Goal: Information Seeking & Learning: Check status

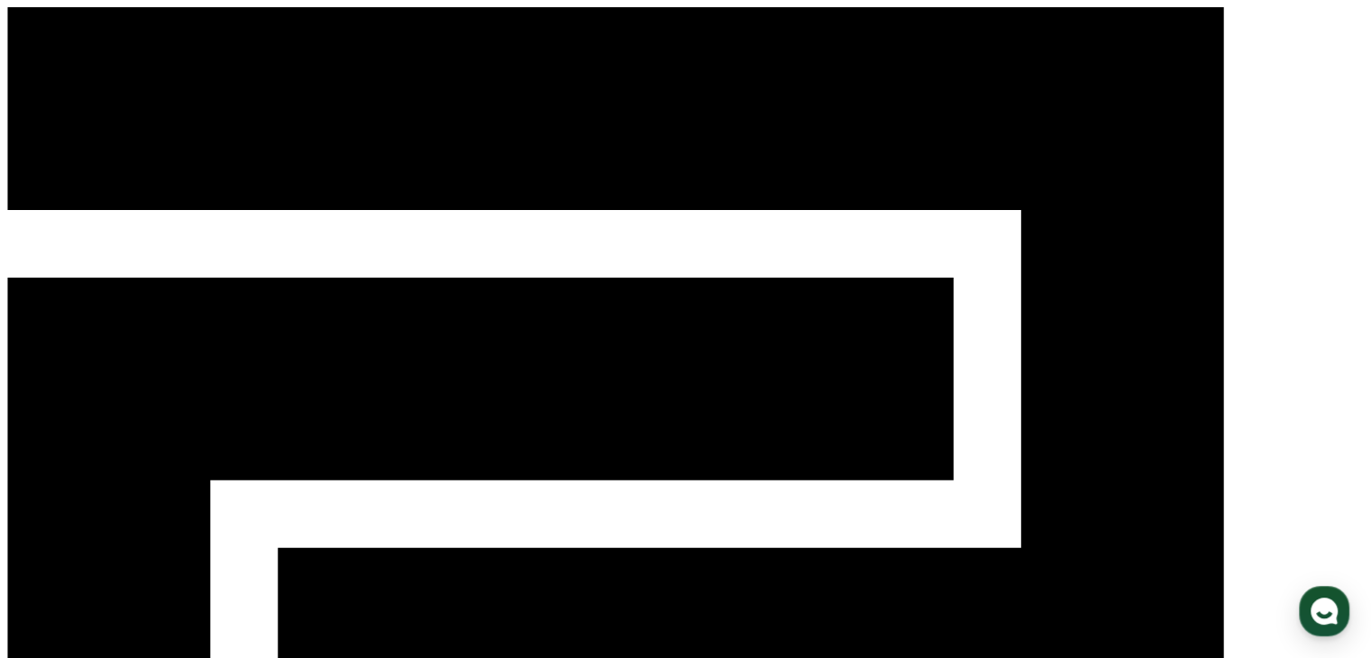
select select "**********"
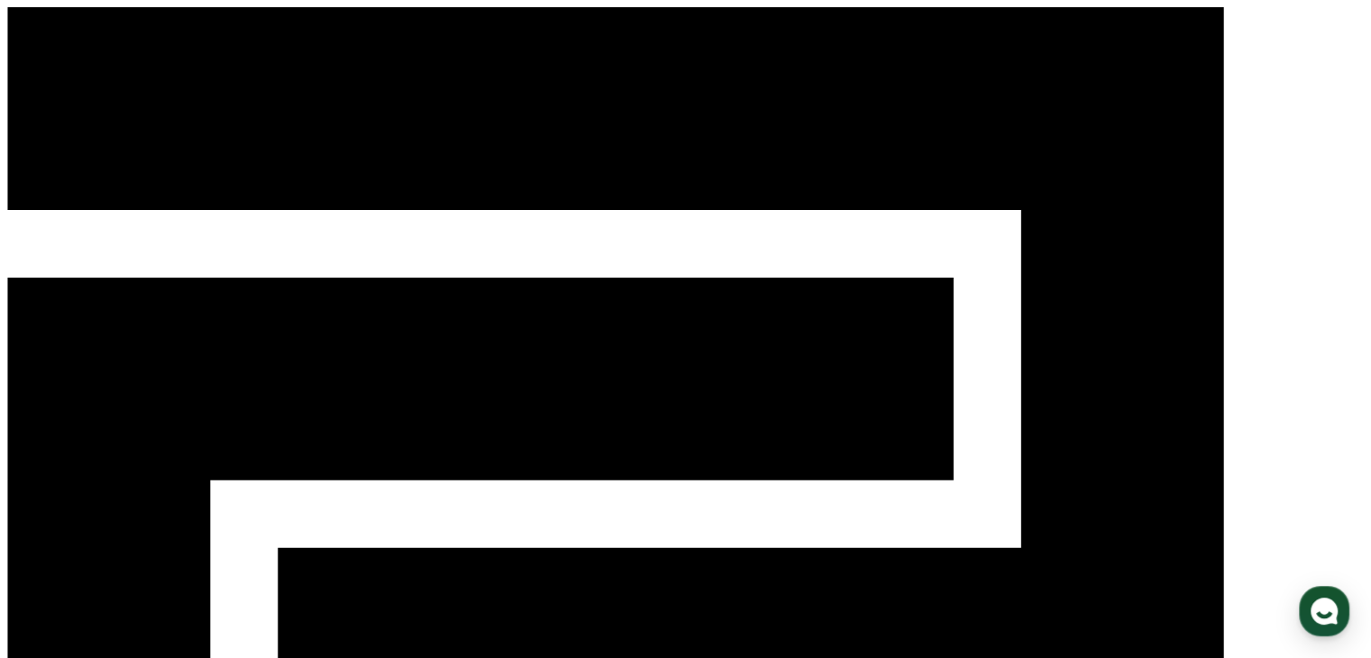
type input "**********"
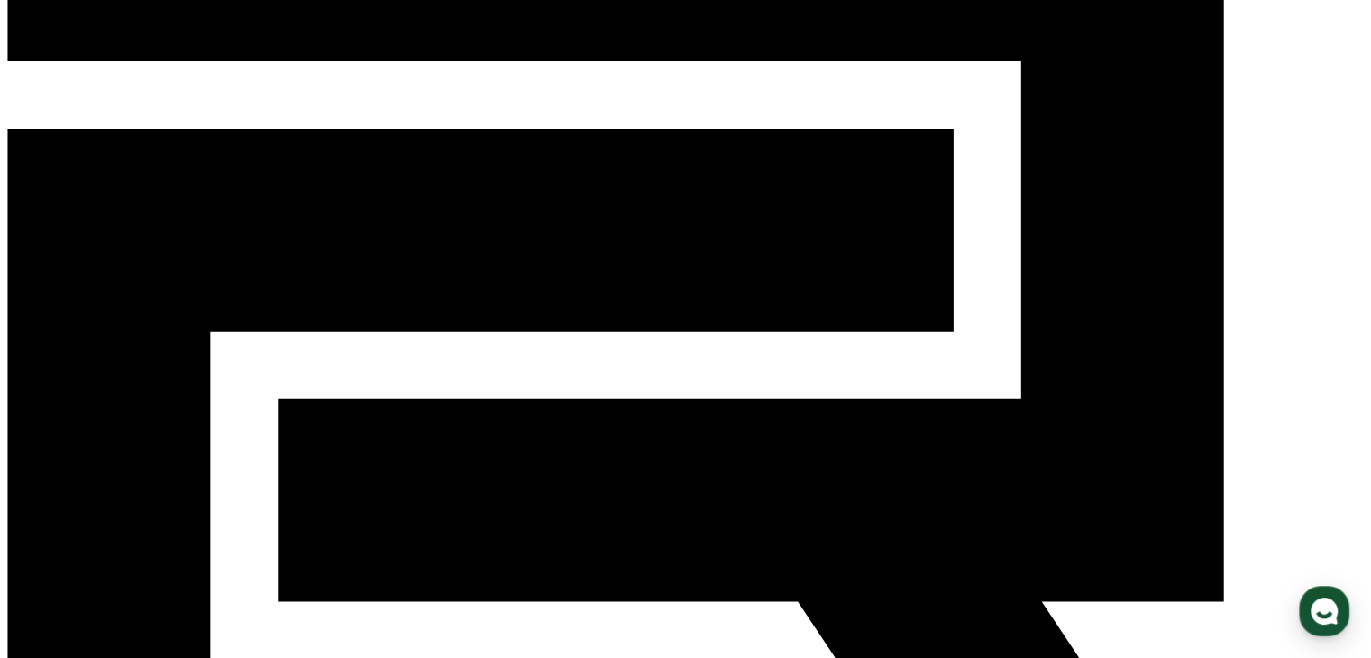
scroll to position [180, 0]
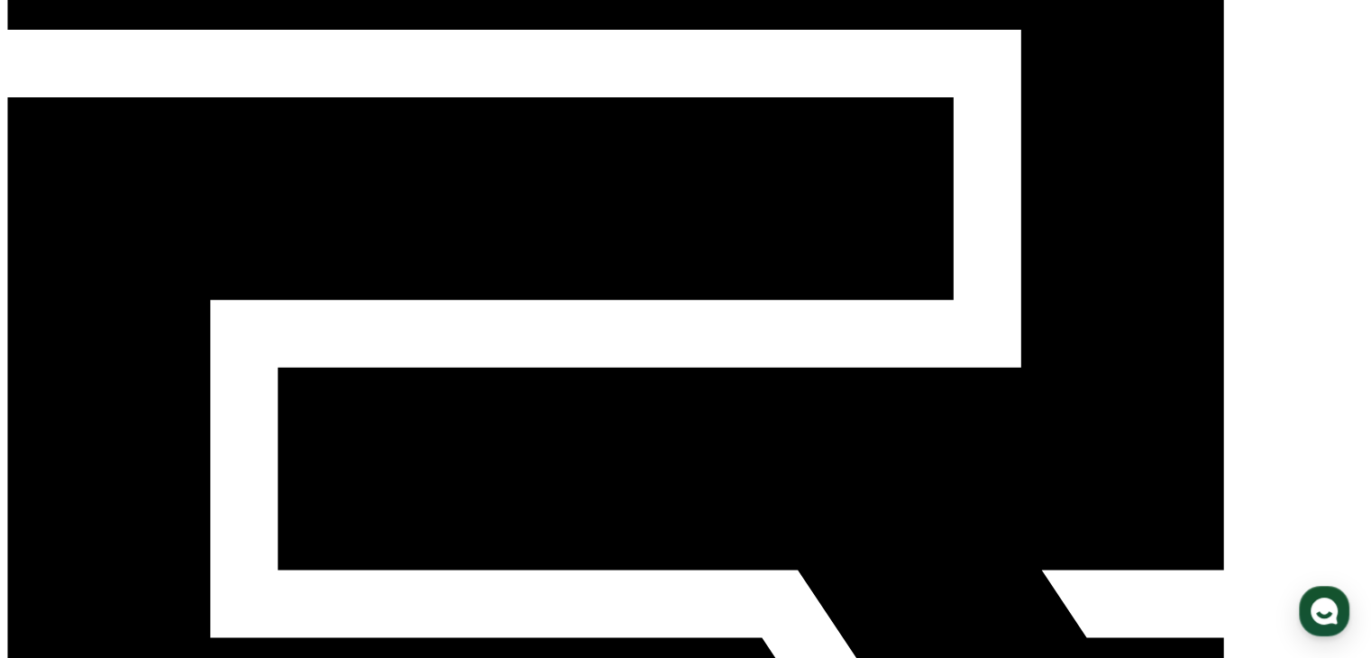
select select "******"
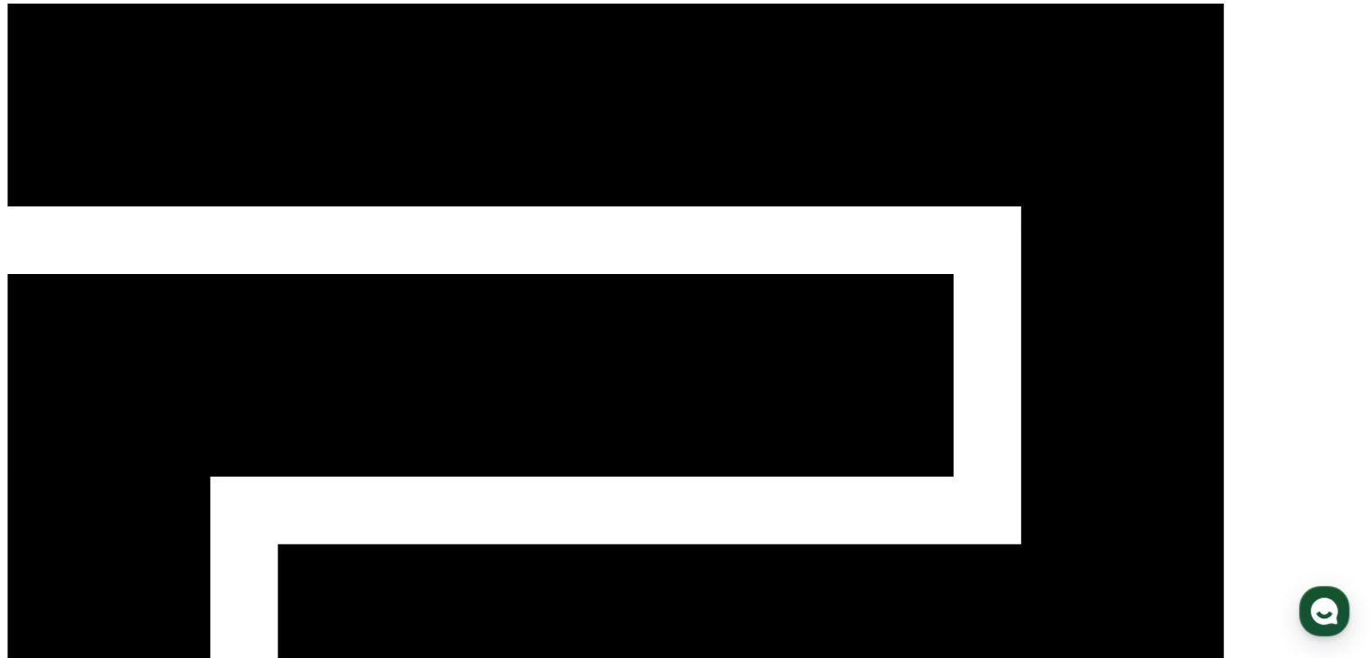
scroll to position [0, 0]
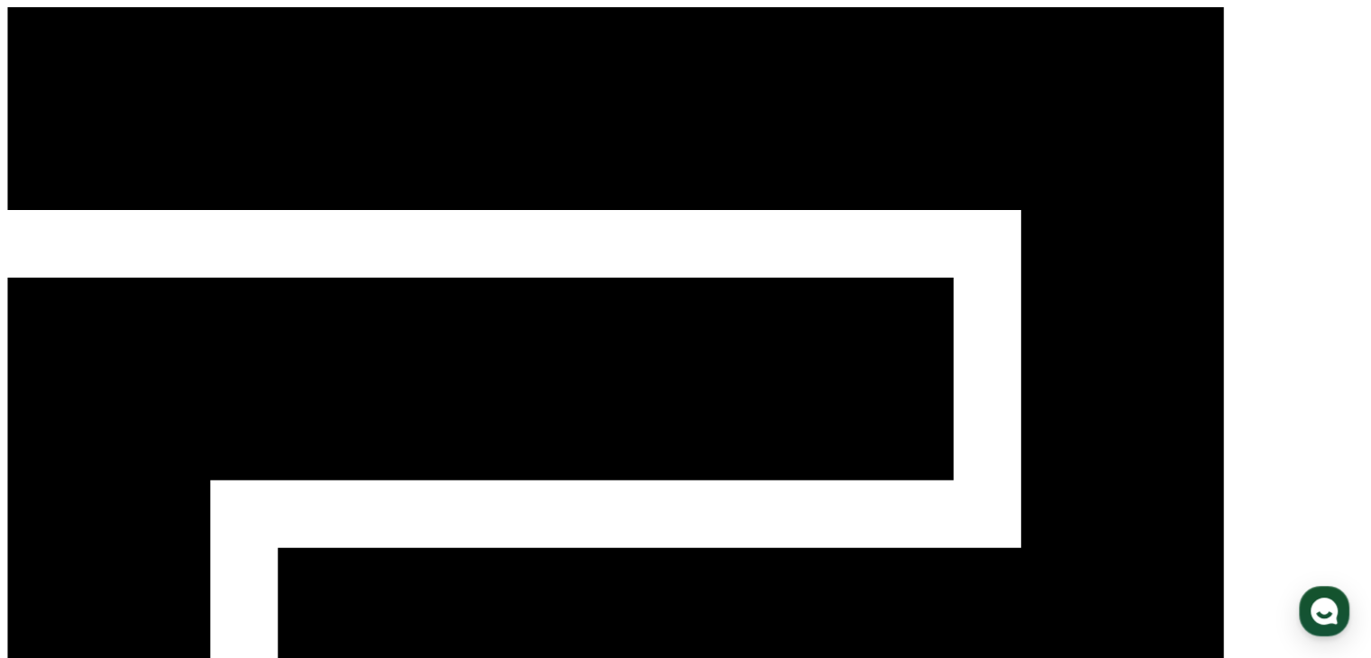
select select "**********"
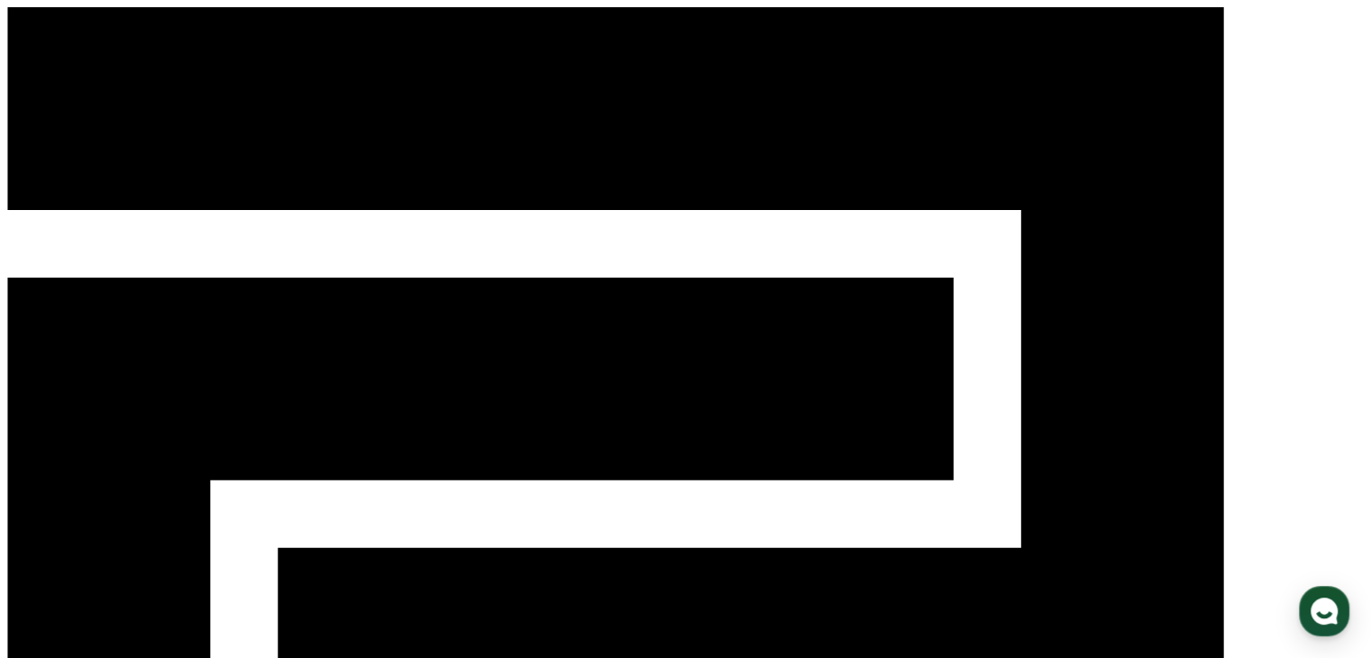
select select "**********"
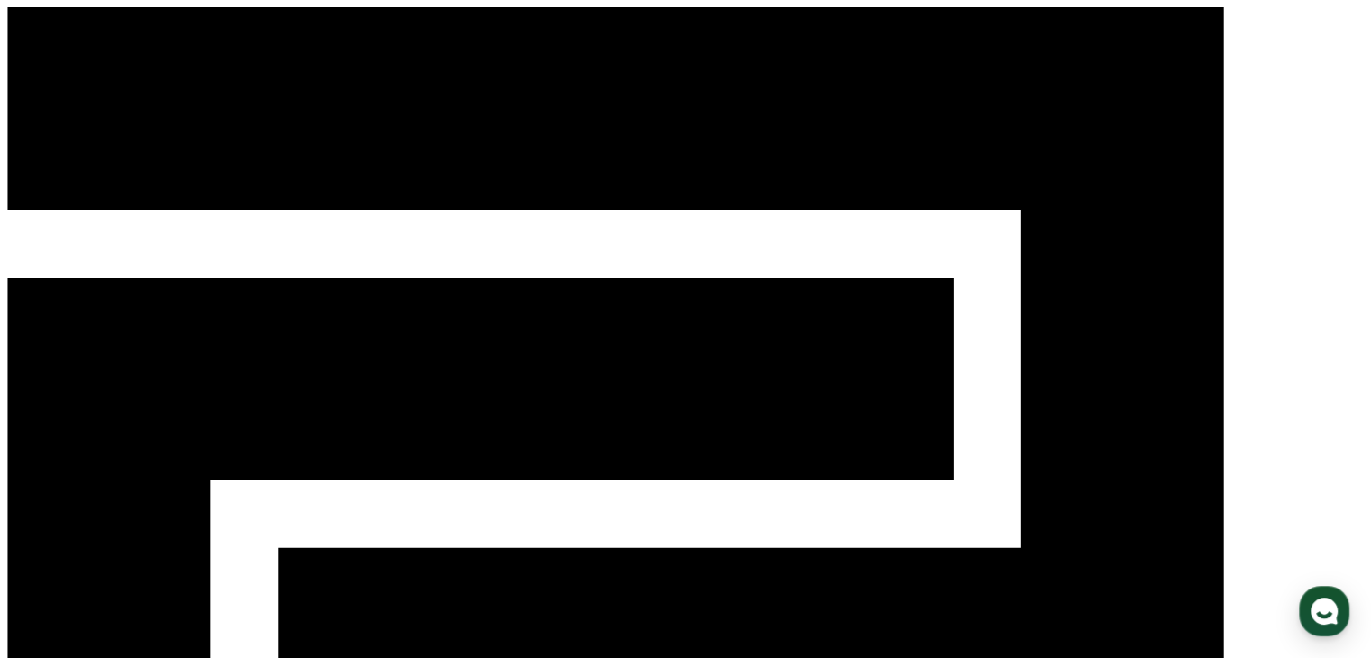
type input "**********"
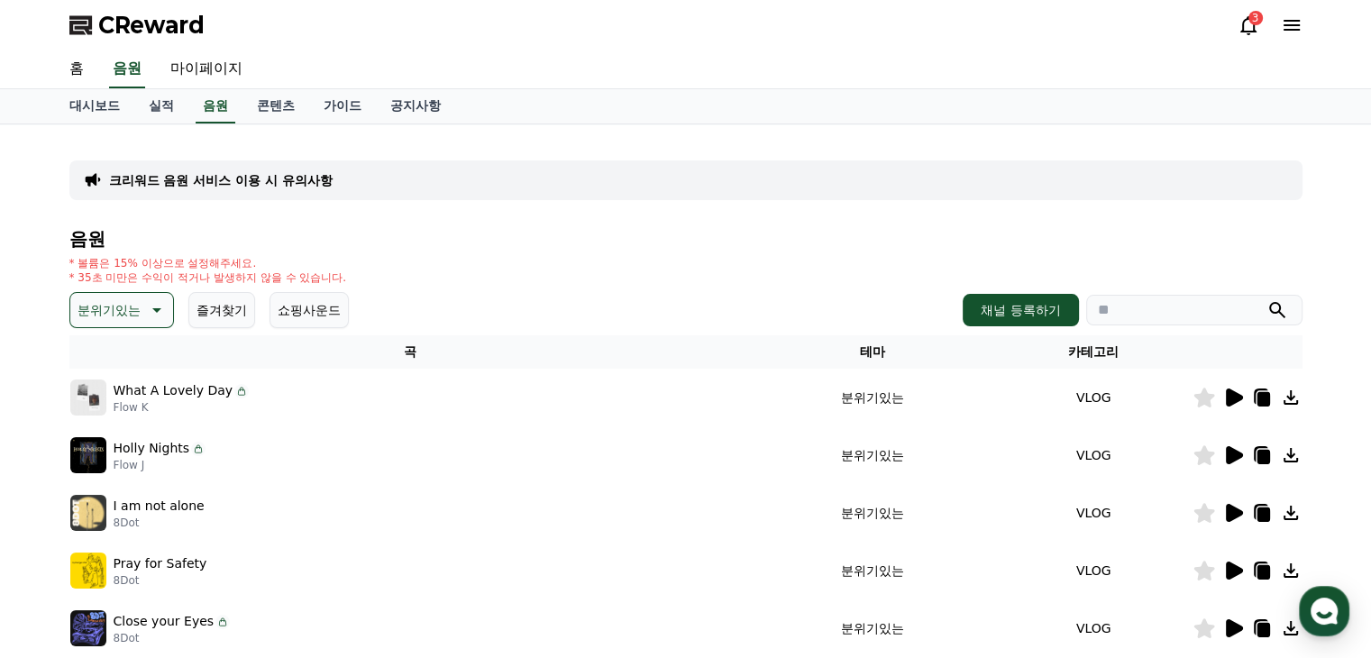
click at [1228, 395] on icon at bounding box center [1234, 397] width 17 height 18
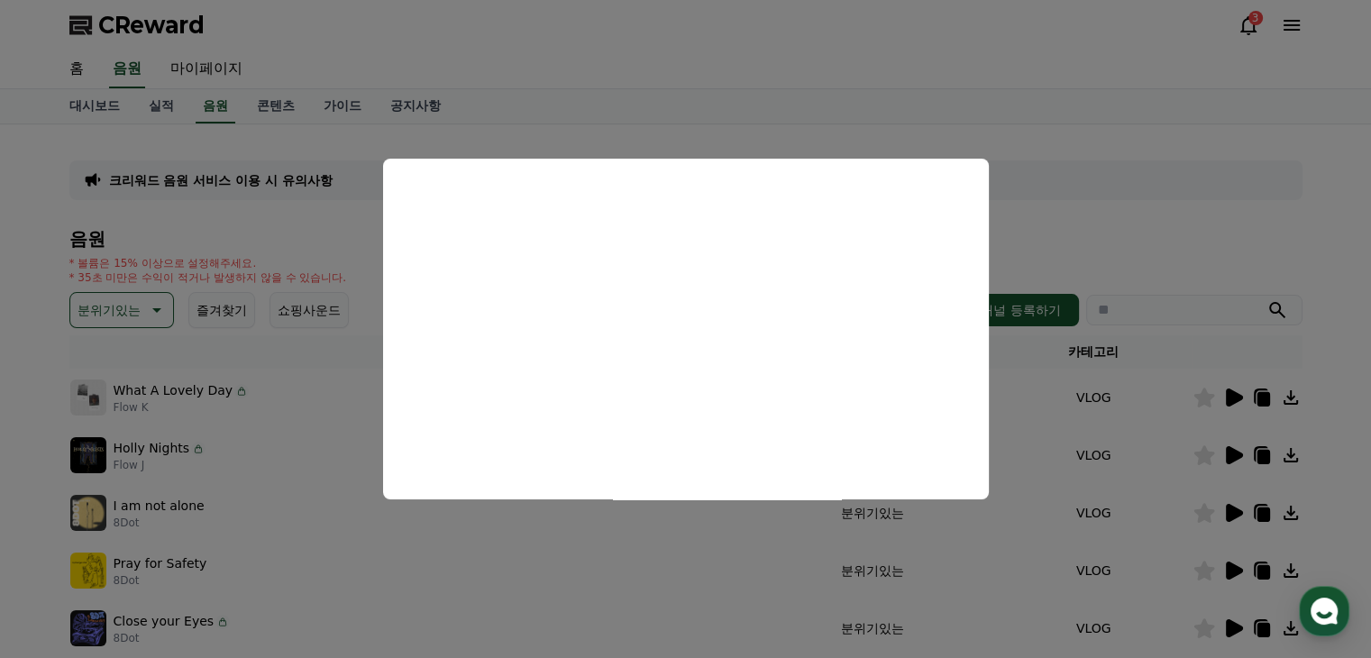
click at [1228, 453] on button "close modal" at bounding box center [685, 329] width 1371 height 658
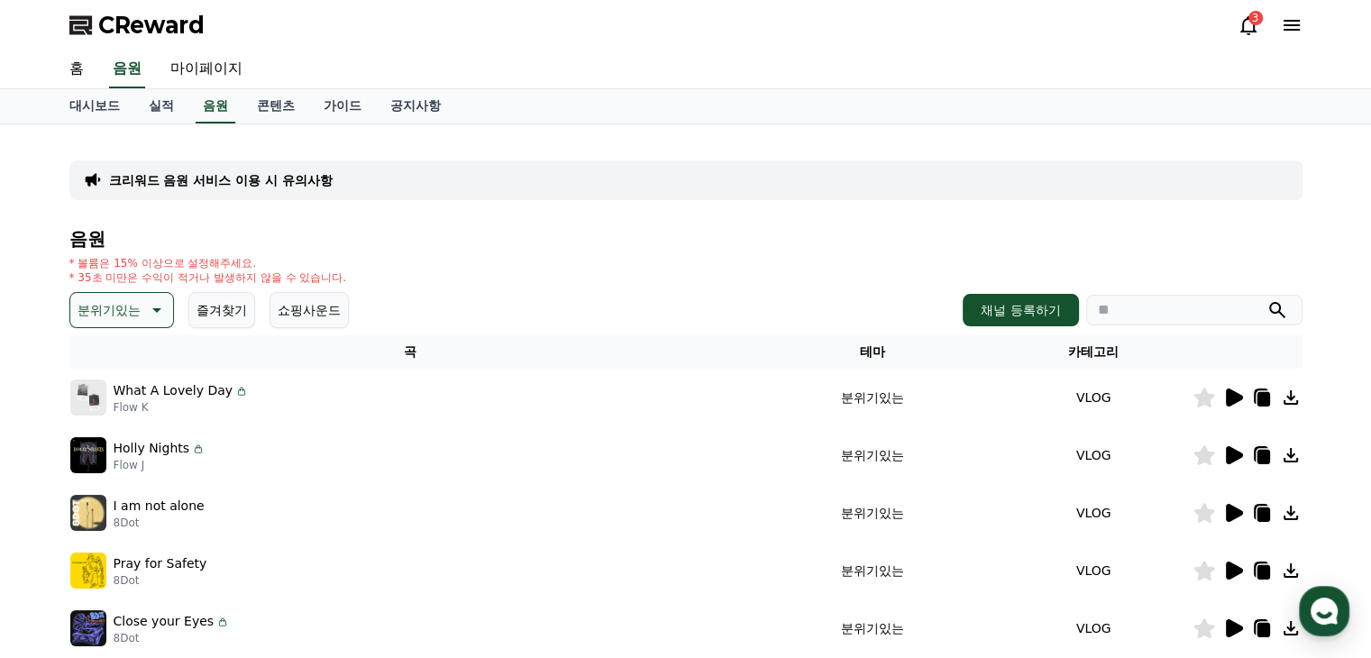
click at [1228, 453] on icon at bounding box center [1234, 455] width 17 height 18
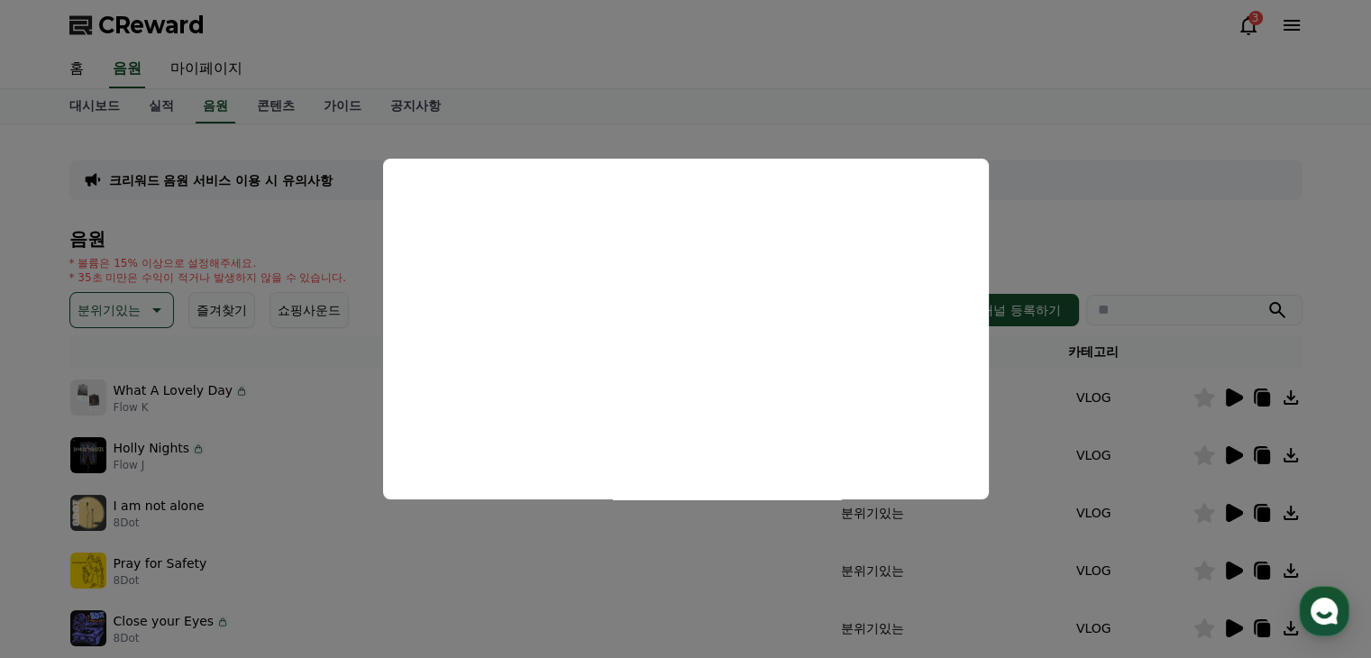
click at [1221, 509] on button "close modal" at bounding box center [685, 329] width 1371 height 658
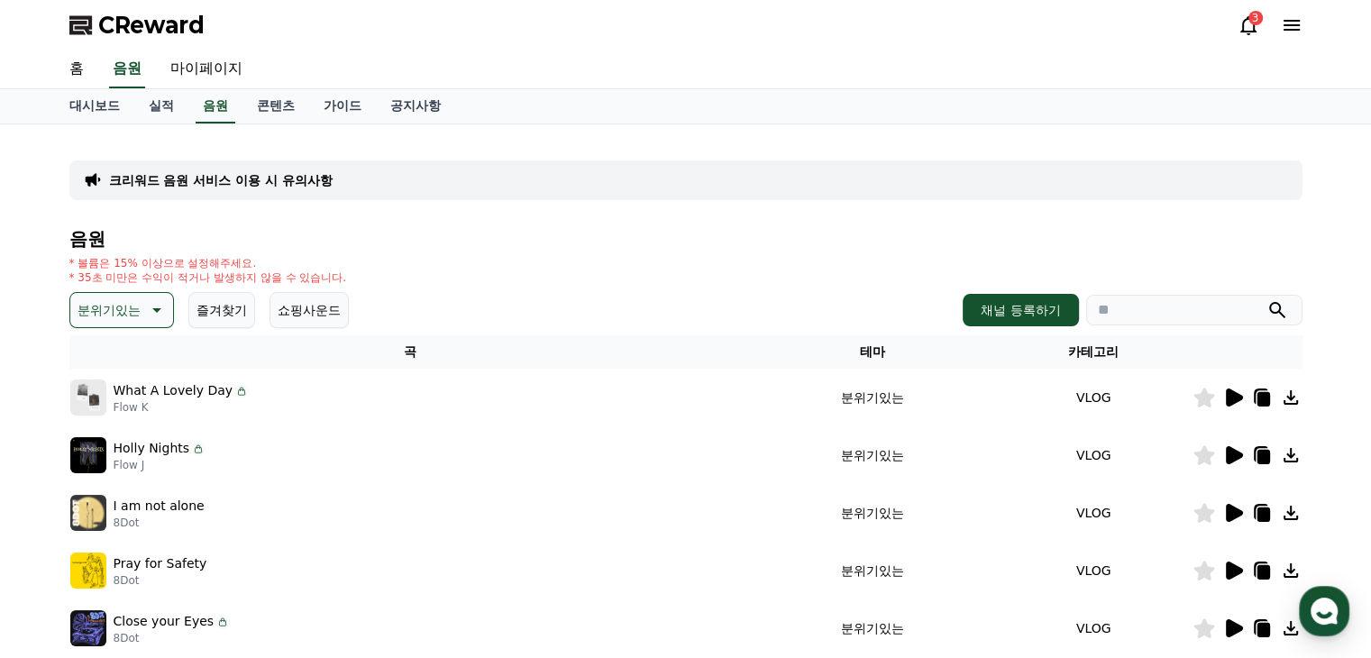
click at [1222, 509] on icon at bounding box center [1233, 513] width 22 height 22
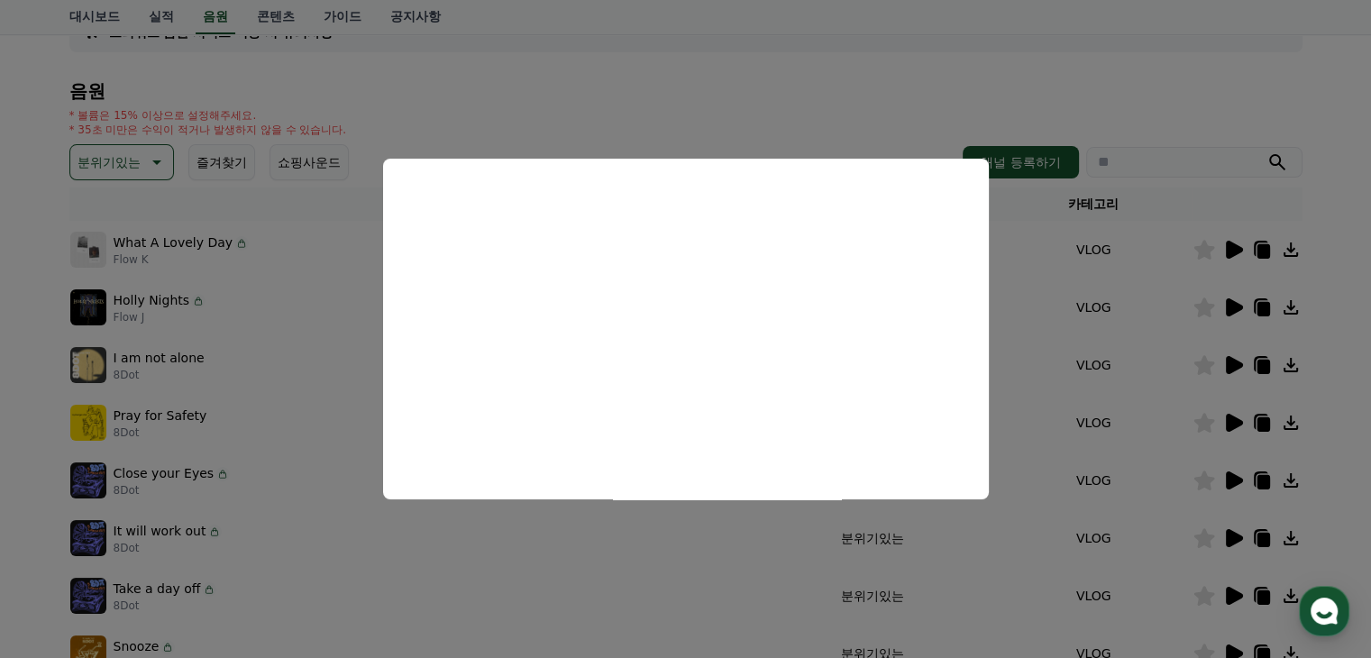
scroll to position [180, 0]
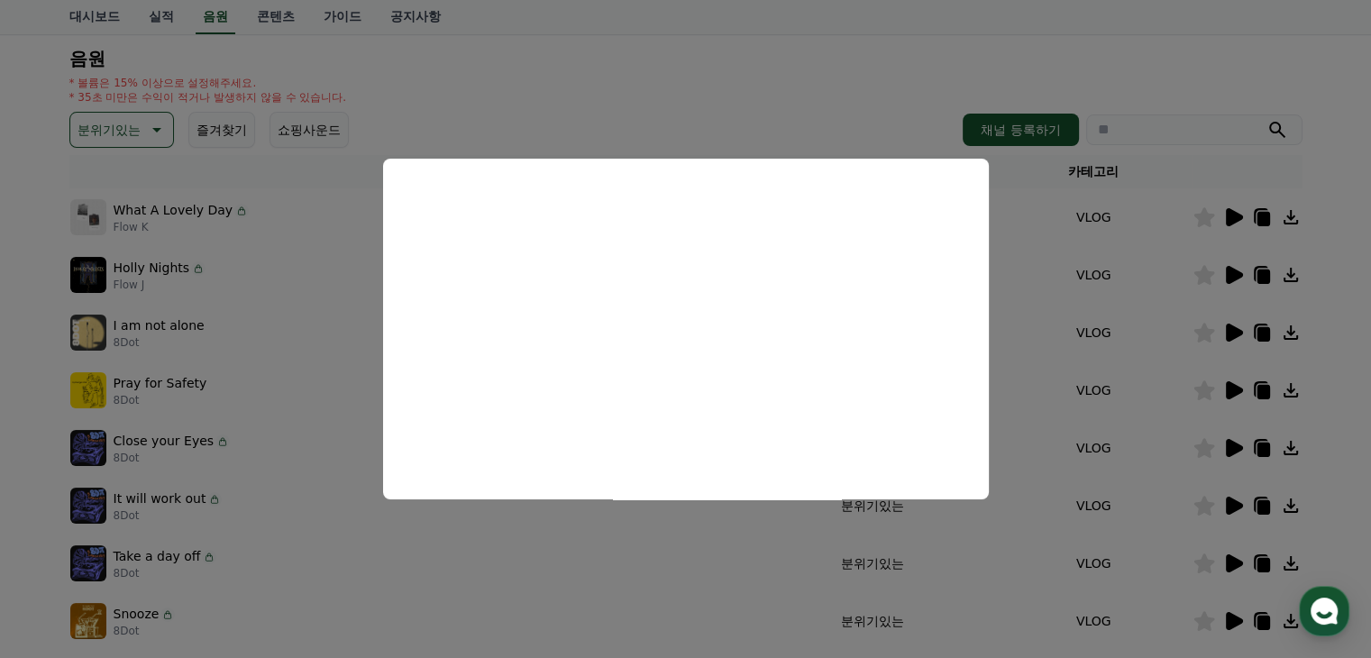
click at [1229, 448] on button "close modal" at bounding box center [685, 329] width 1371 height 658
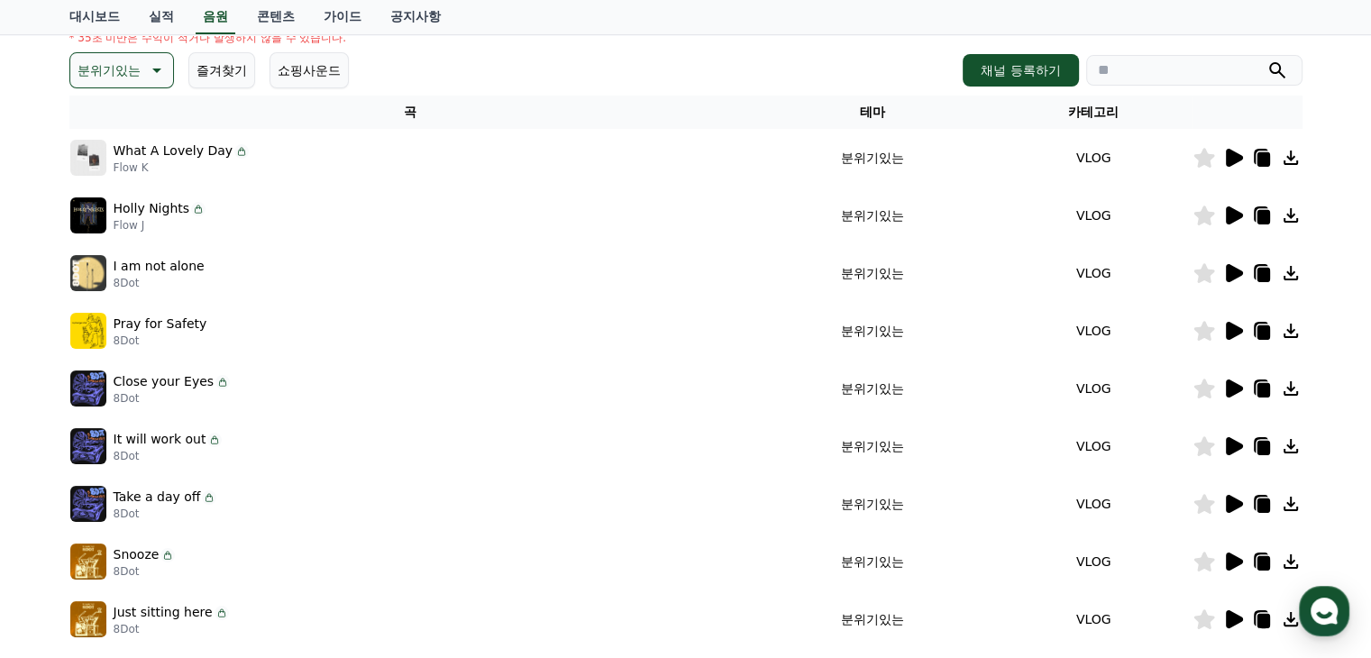
scroll to position [270, 0]
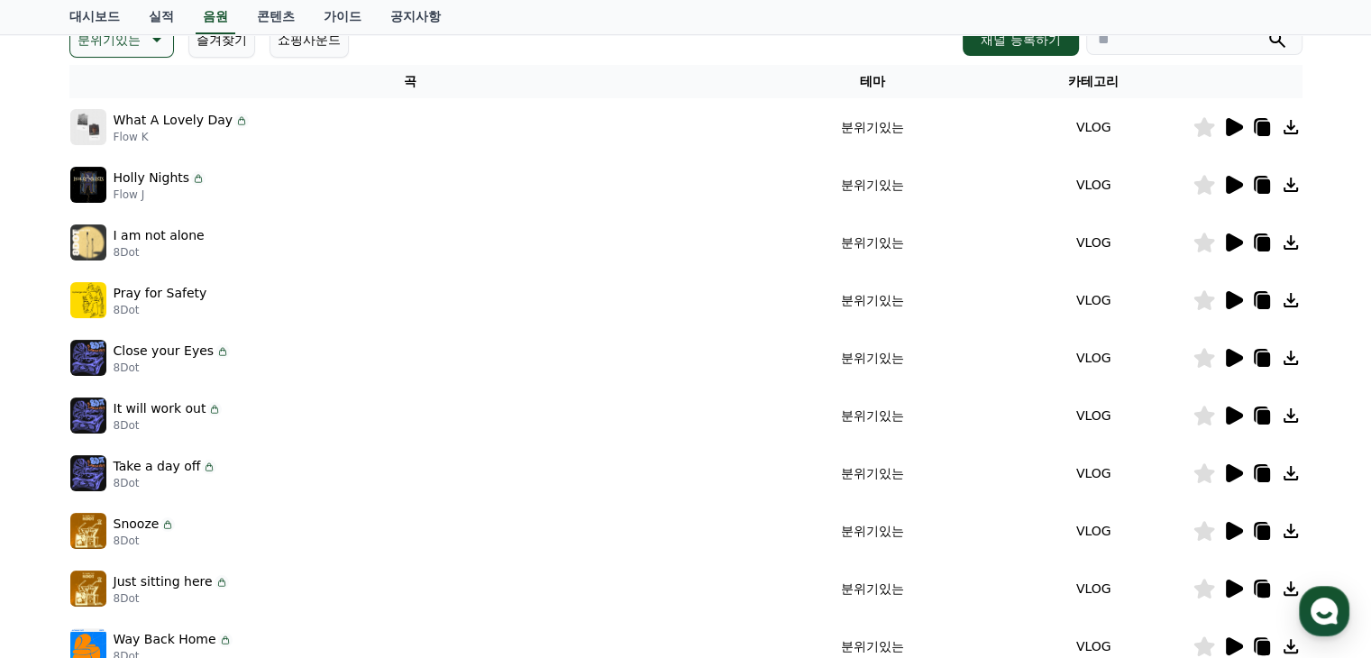
click at [1236, 470] on icon at bounding box center [1234, 473] width 17 height 18
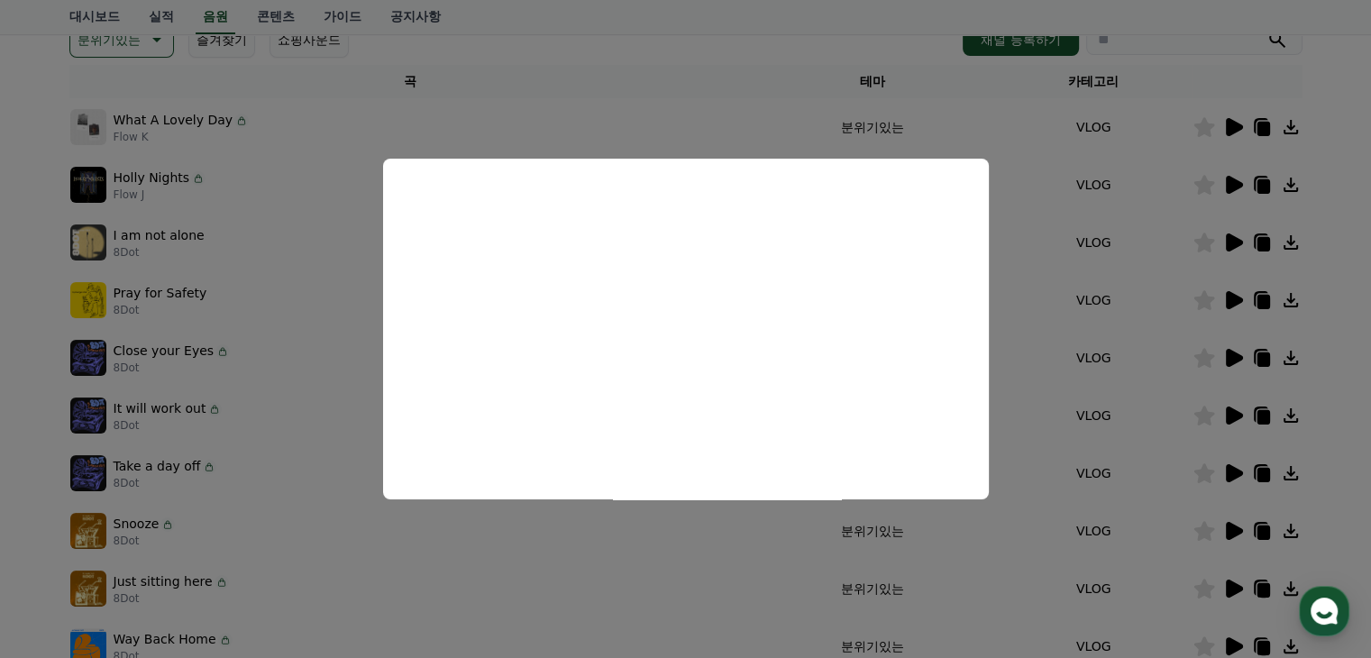
click at [1273, 473] on button "close modal" at bounding box center [685, 329] width 1371 height 658
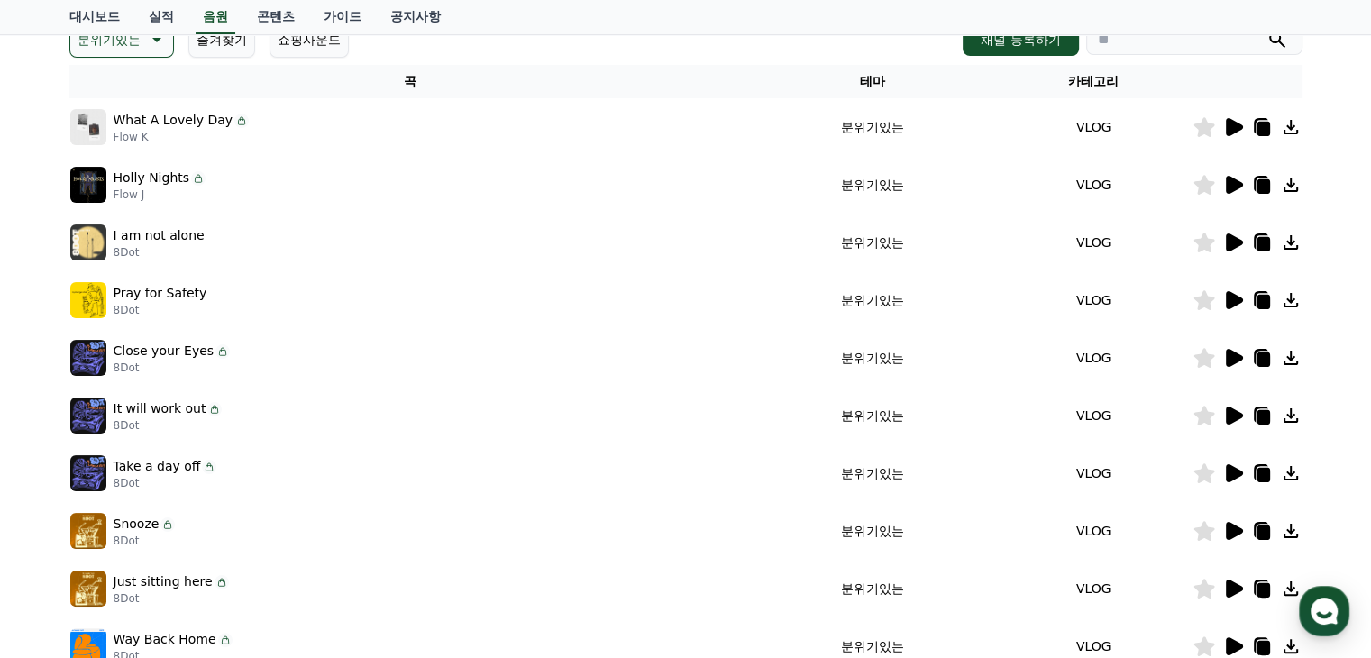
click at [1287, 471] on icon at bounding box center [1290, 473] width 14 height 14
click at [1289, 473] on icon at bounding box center [1290, 473] width 14 height 14
click at [1258, 473] on icon at bounding box center [1262, 475] width 13 height 14
click at [1287, 473] on icon at bounding box center [1291, 473] width 22 height 22
click at [1287, 474] on icon at bounding box center [1291, 473] width 22 height 22
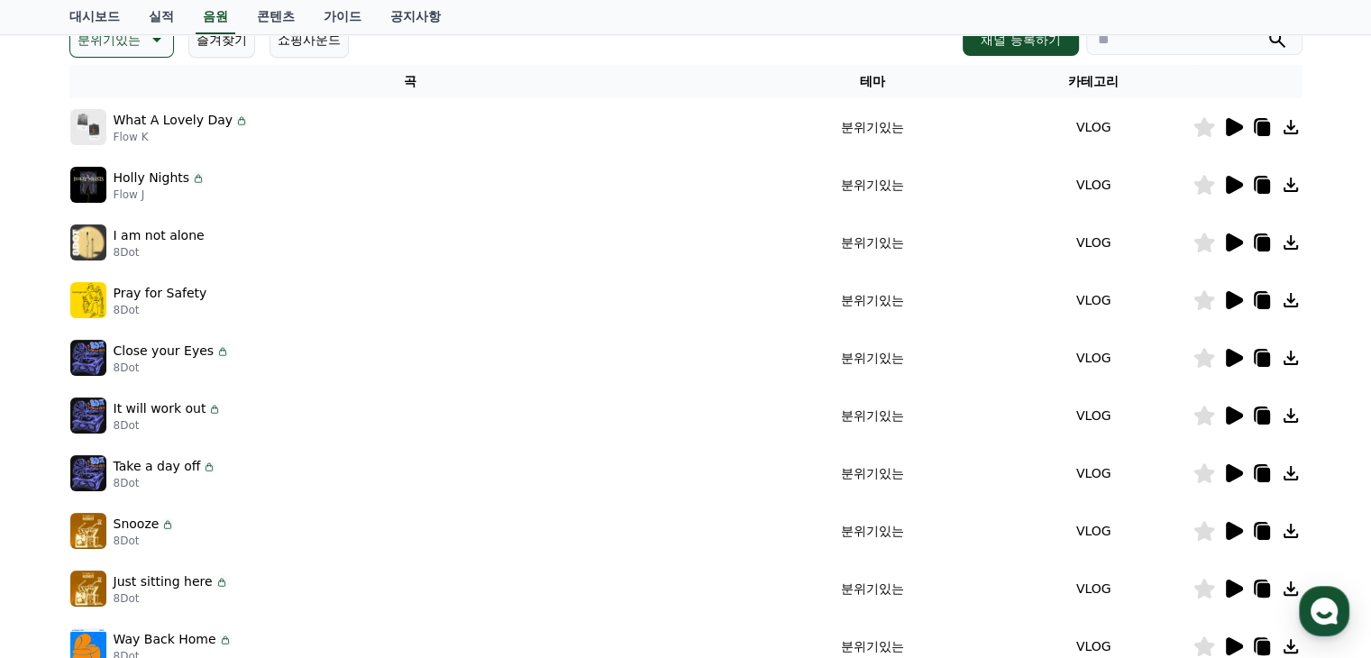
click at [1288, 473] on icon at bounding box center [1290, 473] width 14 height 14
click at [1290, 473] on icon at bounding box center [1290, 473] width 14 height 14
click at [1285, 475] on icon at bounding box center [1291, 473] width 22 height 22
click at [1239, 466] on icon at bounding box center [1233, 473] width 22 height 22
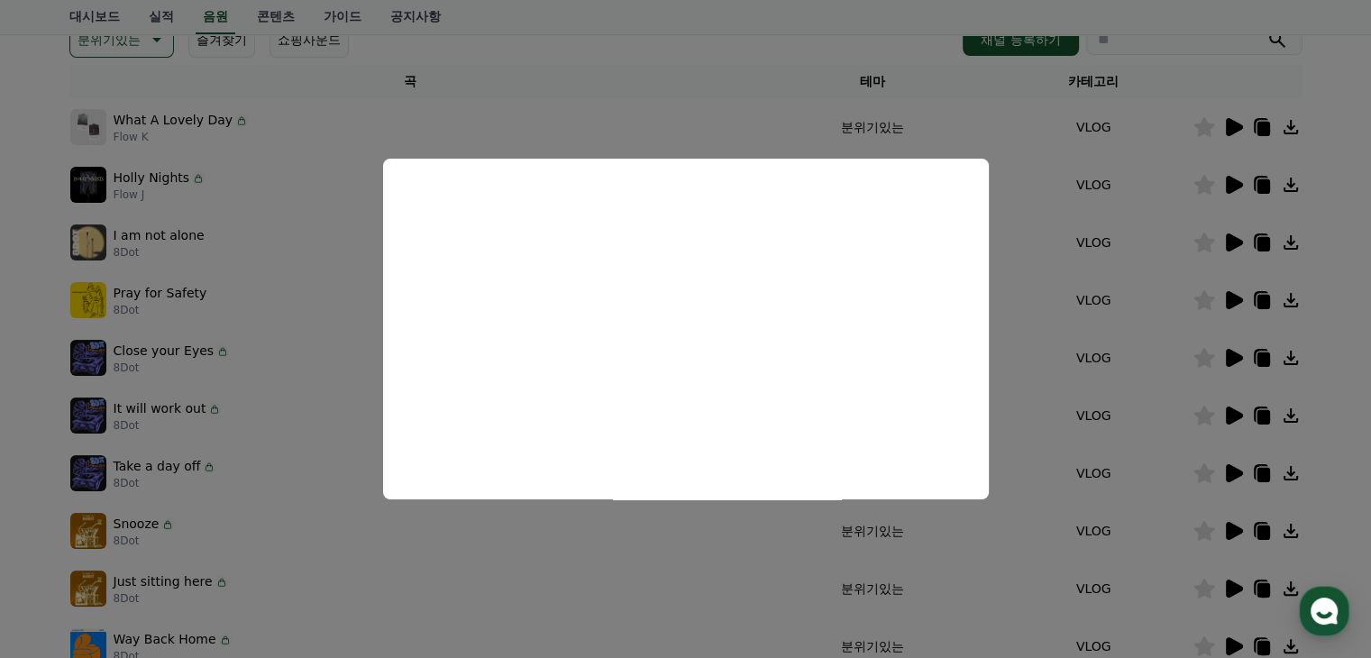
click at [1315, 488] on button "close modal" at bounding box center [685, 329] width 1371 height 658
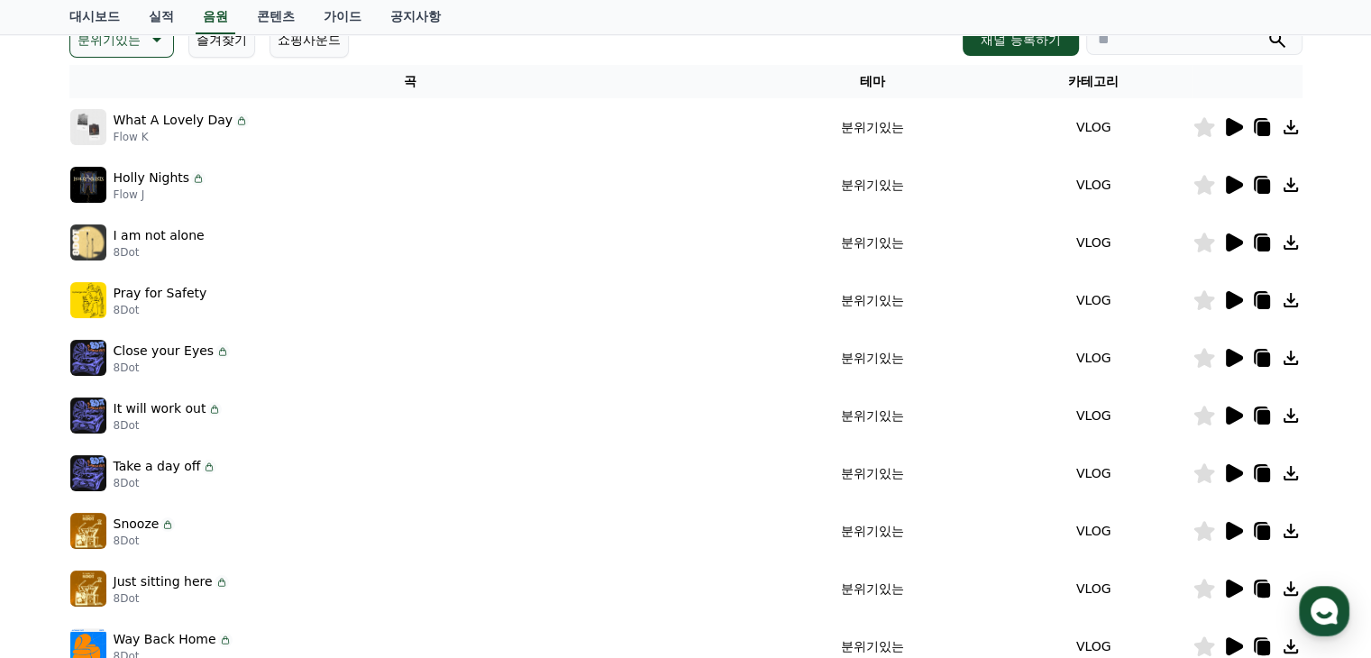
click at [1289, 476] on icon at bounding box center [1291, 473] width 22 height 22
click at [1293, 476] on icon at bounding box center [1291, 473] width 22 height 22
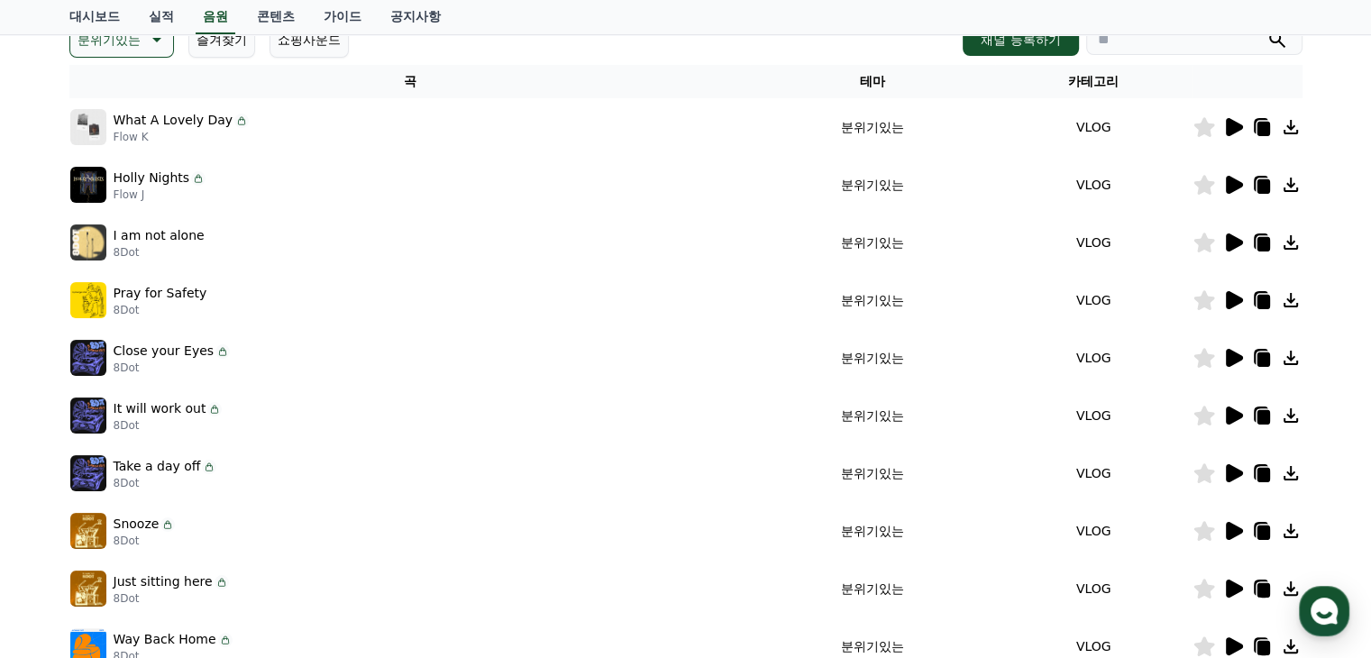
click at [1293, 477] on icon at bounding box center [1291, 473] width 22 height 22
click at [1290, 472] on icon at bounding box center [1290, 473] width 14 height 14
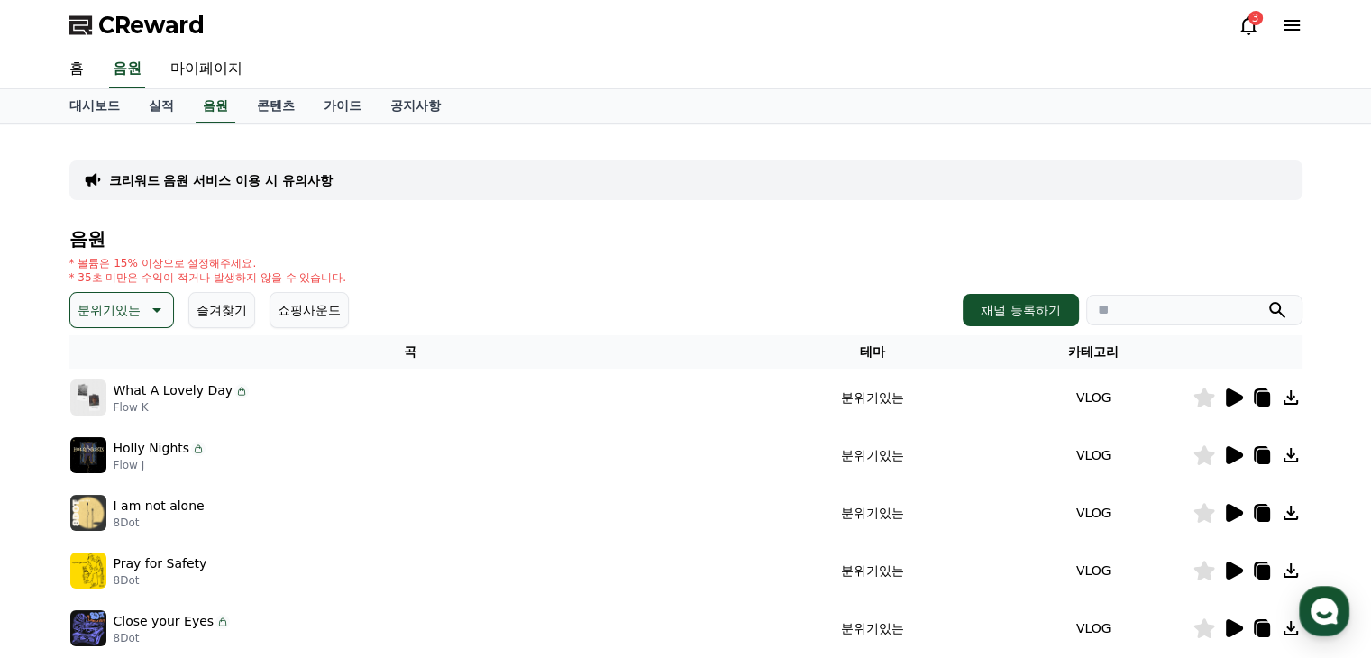
click at [1249, 23] on icon at bounding box center [1248, 25] width 22 height 22
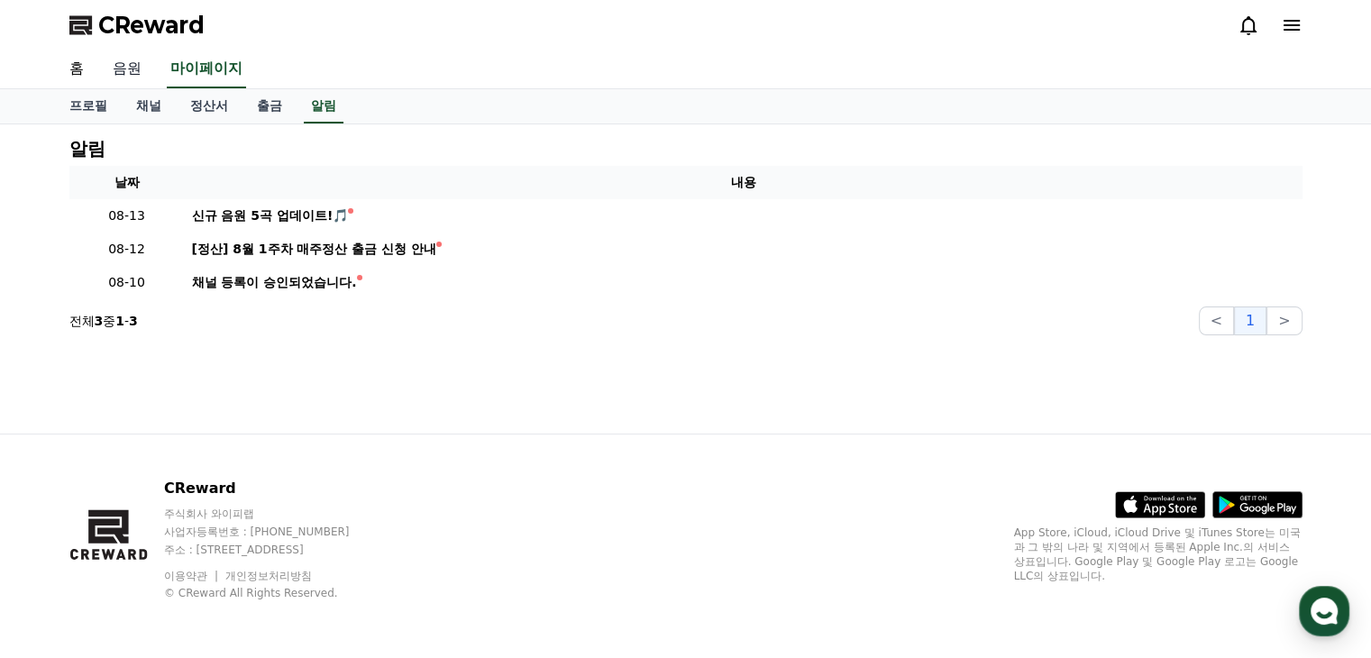
click at [120, 72] on link "음원" at bounding box center [127, 69] width 58 height 38
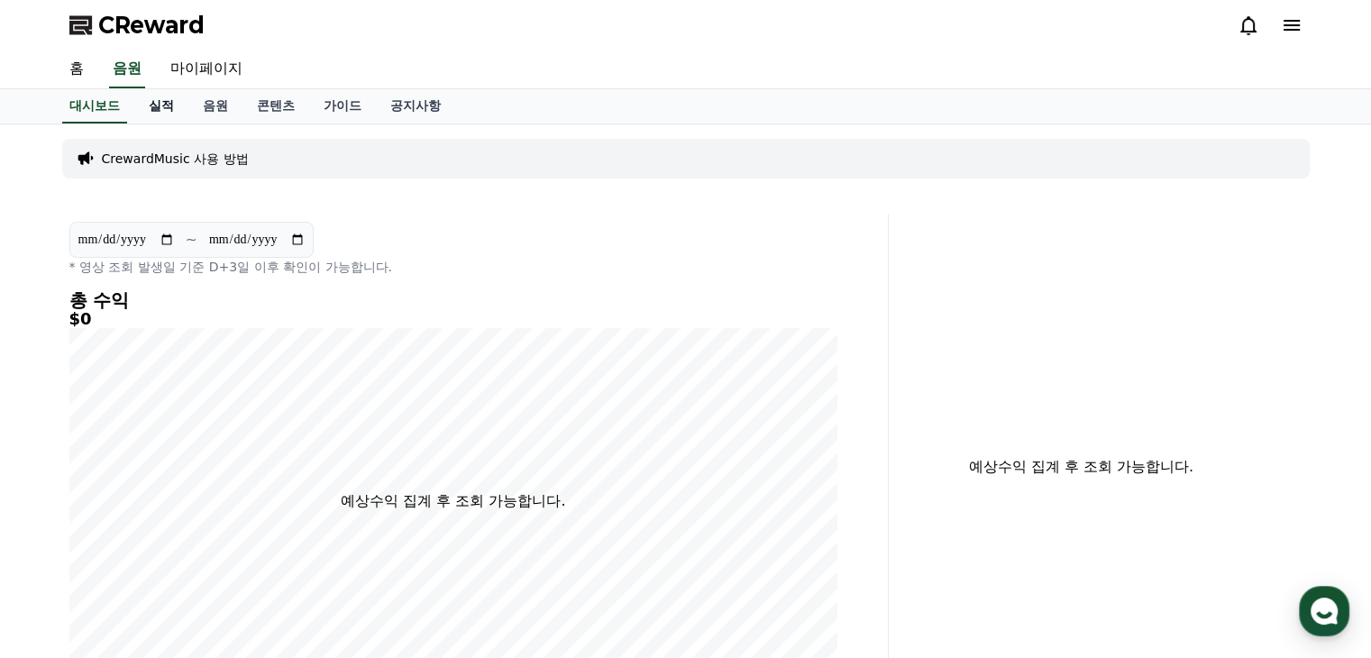
click at [160, 105] on link "실적" at bounding box center [161, 106] width 54 height 34
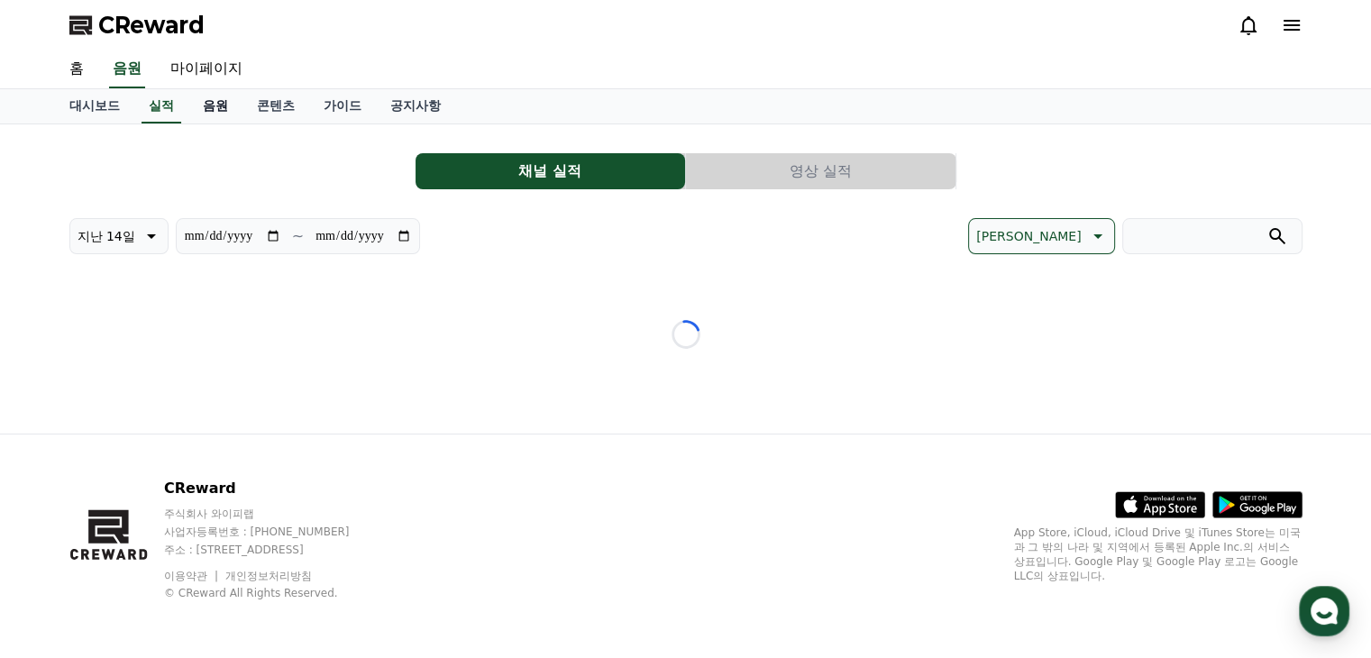
click at [218, 113] on link "음원" at bounding box center [215, 106] width 54 height 34
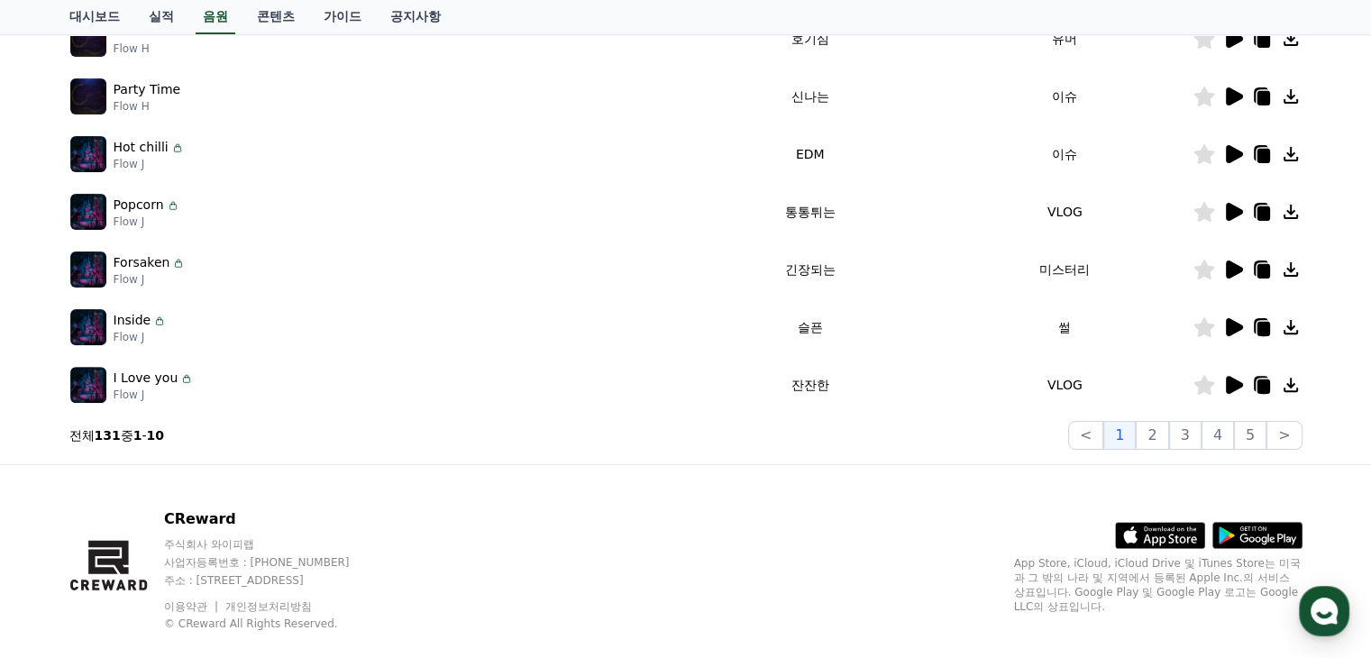
scroll to position [541, 0]
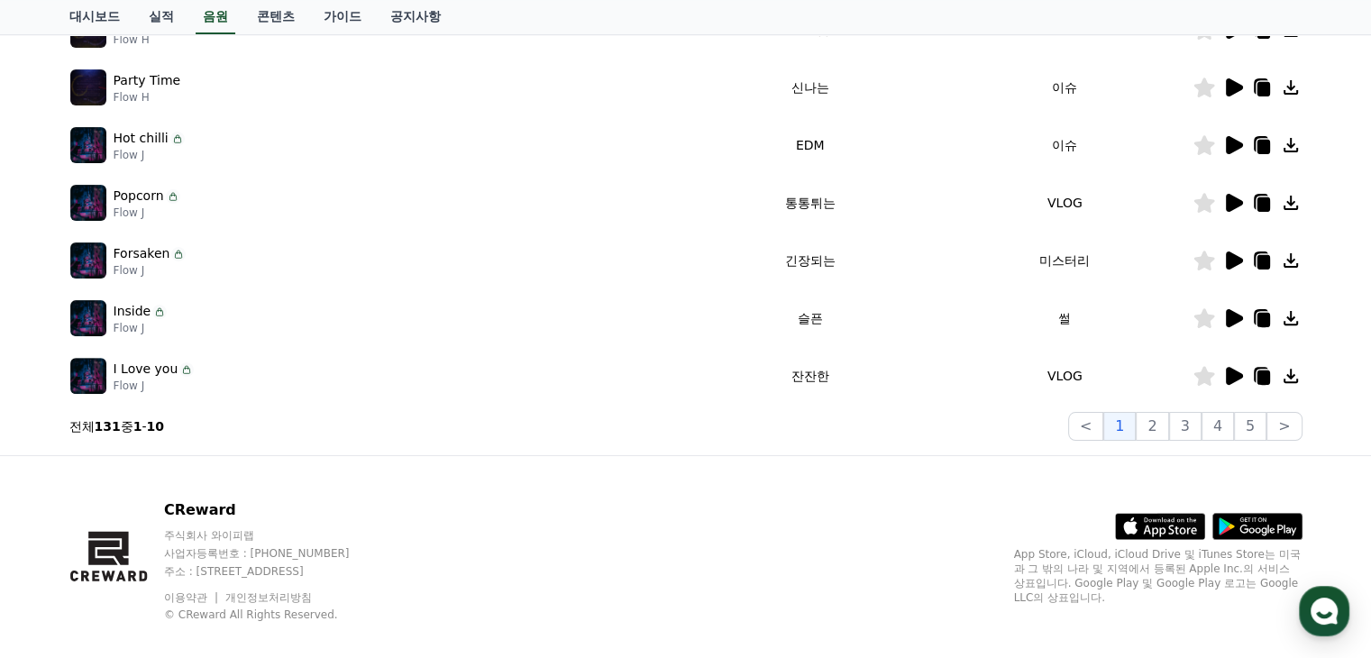
click at [1294, 374] on icon at bounding box center [1291, 376] width 22 height 22
click at [1291, 375] on icon at bounding box center [1290, 376] width 14 height 14
click at [1286, 378] on icon at bounding box center [1291, 376] width 22 height 22
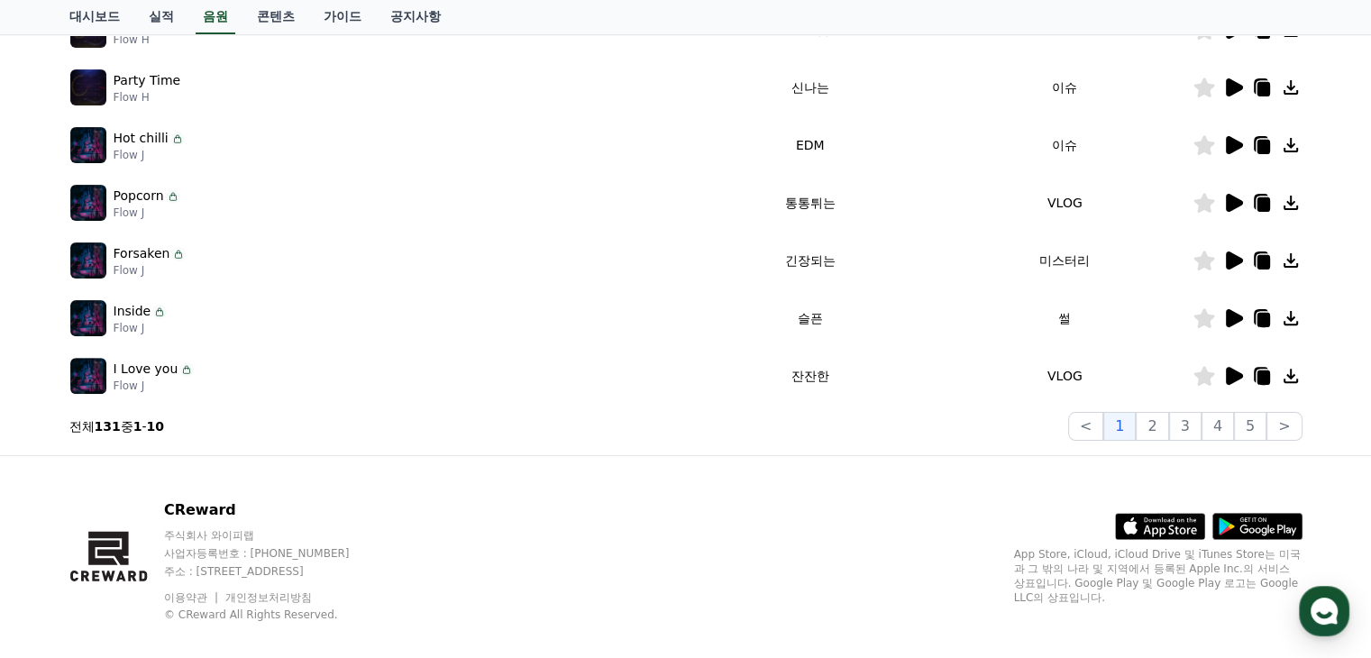
click at [1286, 378] on icon at bounding box center [1291, 376] width 22 height 22
click at [1262, 382] on icon at bounding box center [1262, 377] width 13 height 14
click at [1236, 376] on icon at bounding box center [1234, 376] width 17 height 18
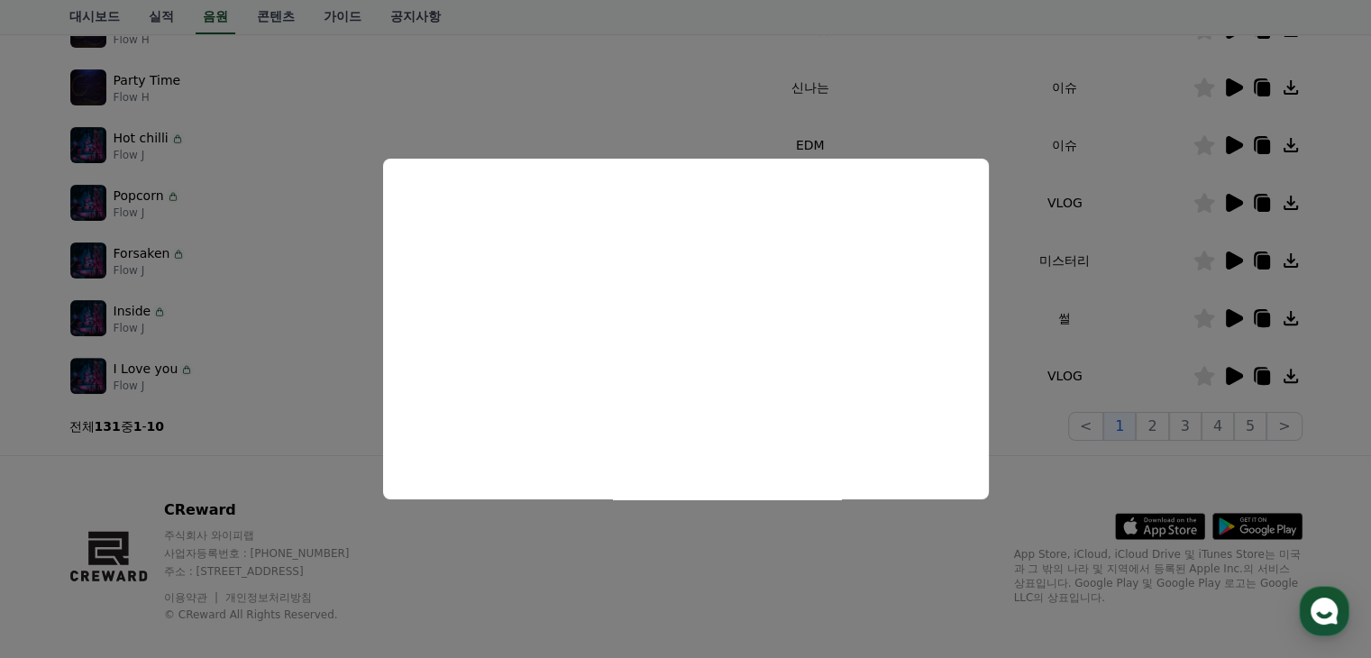
click at [965, 607] on button "close modal" at bounding box center [685, 329] width 1371 height 658
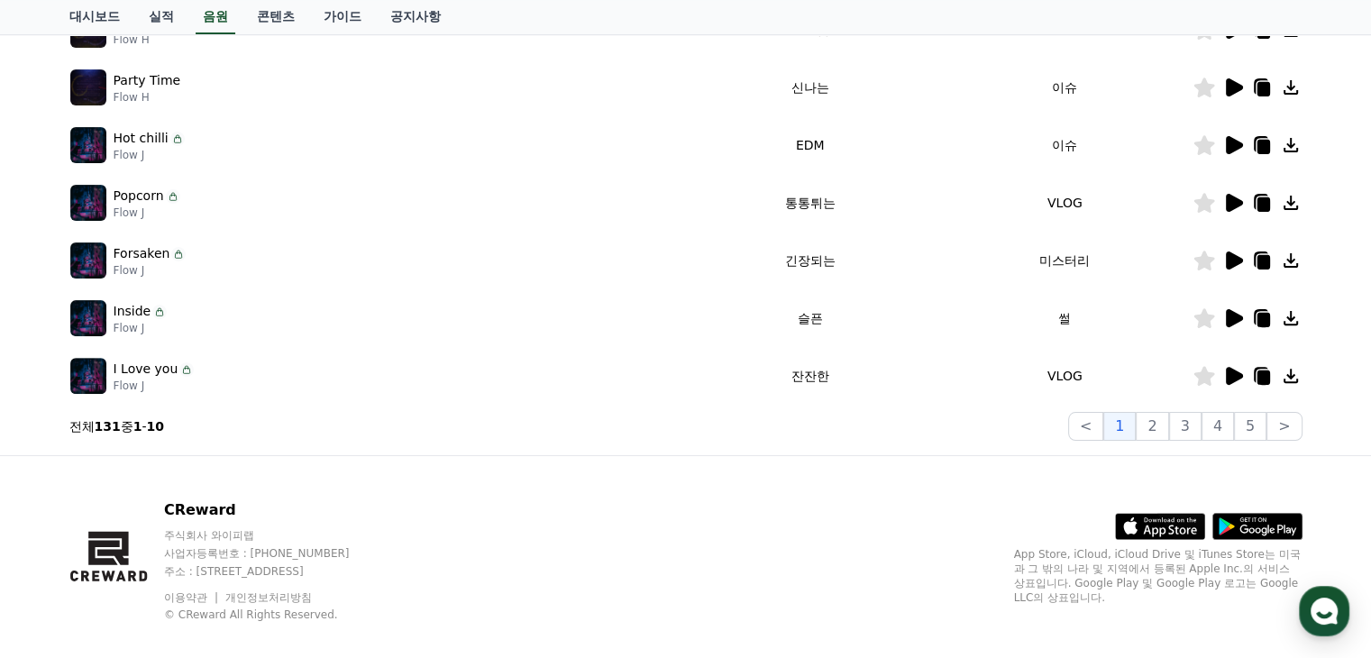
click at [1259, 378] on icon at bounding box center [1262, 377] width 13 height 14
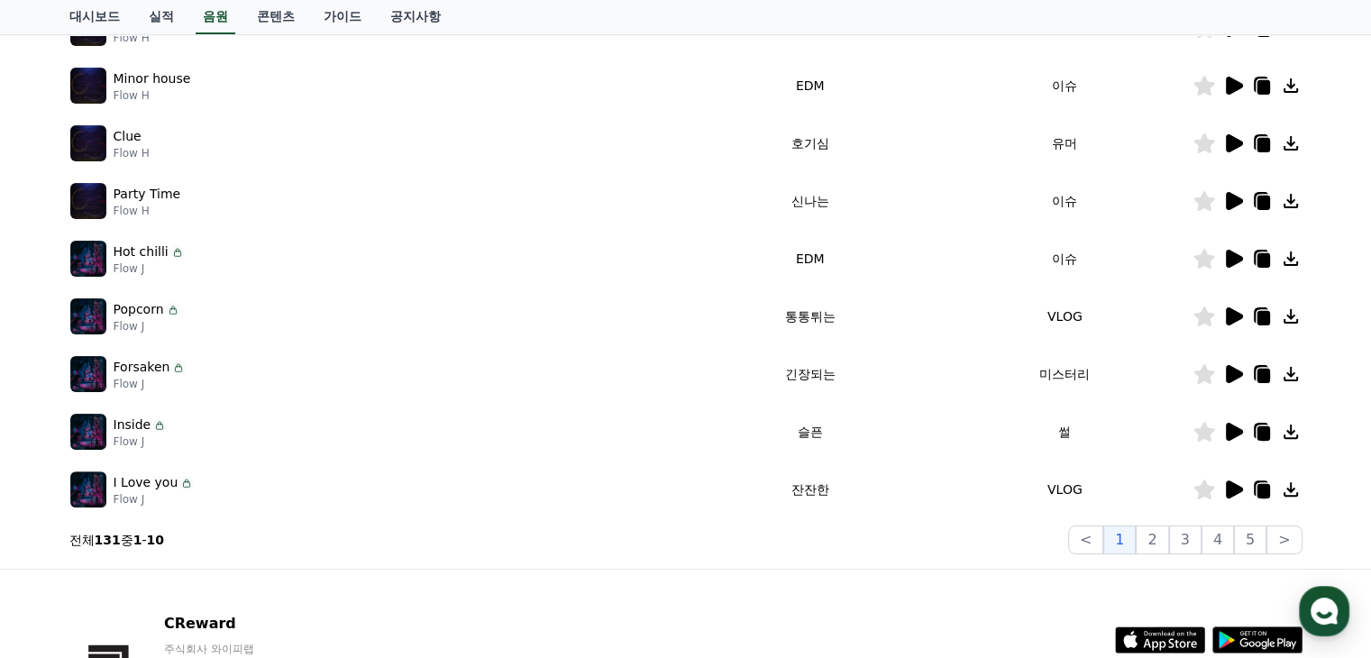
scroll to position [180, 0]
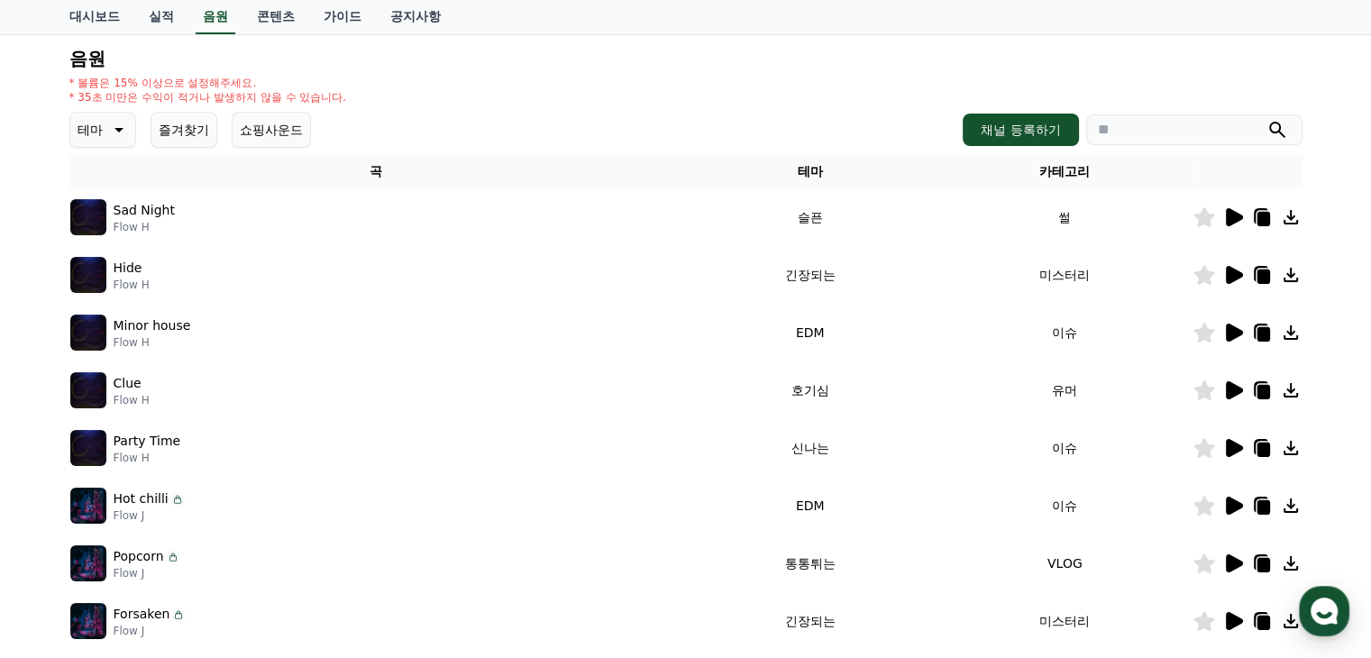
click at [106, 123] on icon at bounding box center [117, 130] width 22 height 22
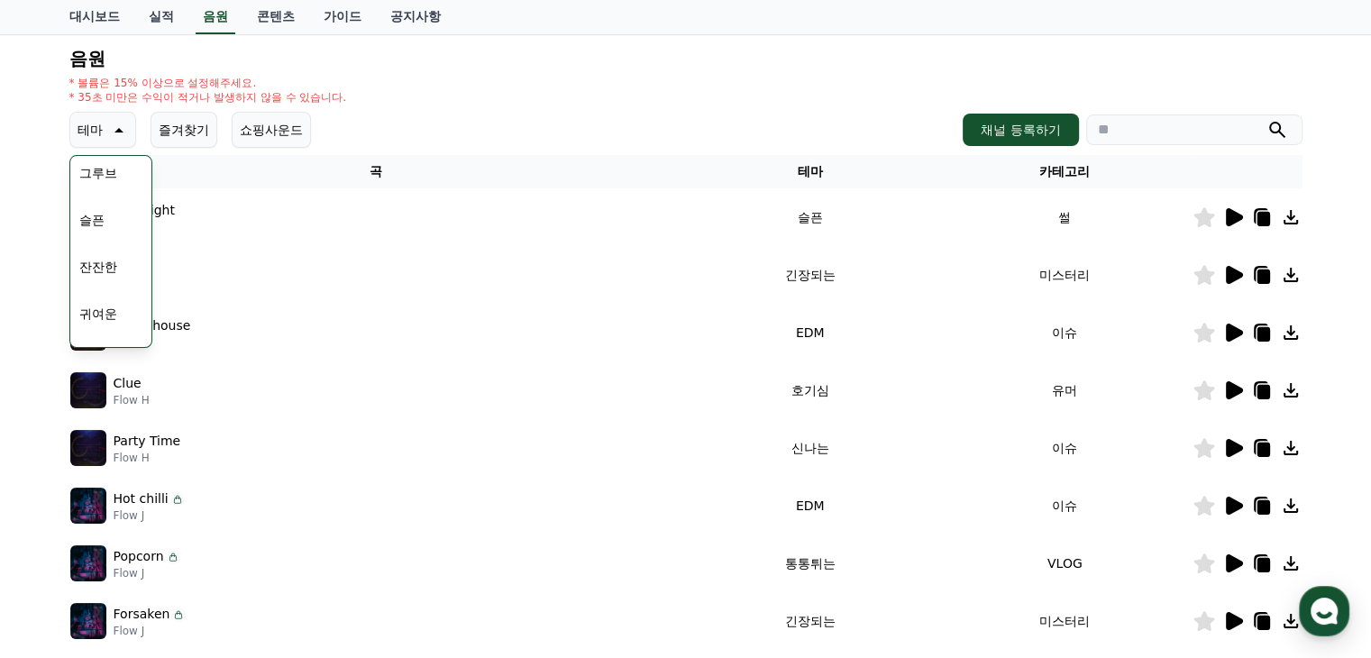
scroll to position [631, 0]
click at [105, 249] on button "잔잔한" at bounding box center [98, 250] width 52 height 40
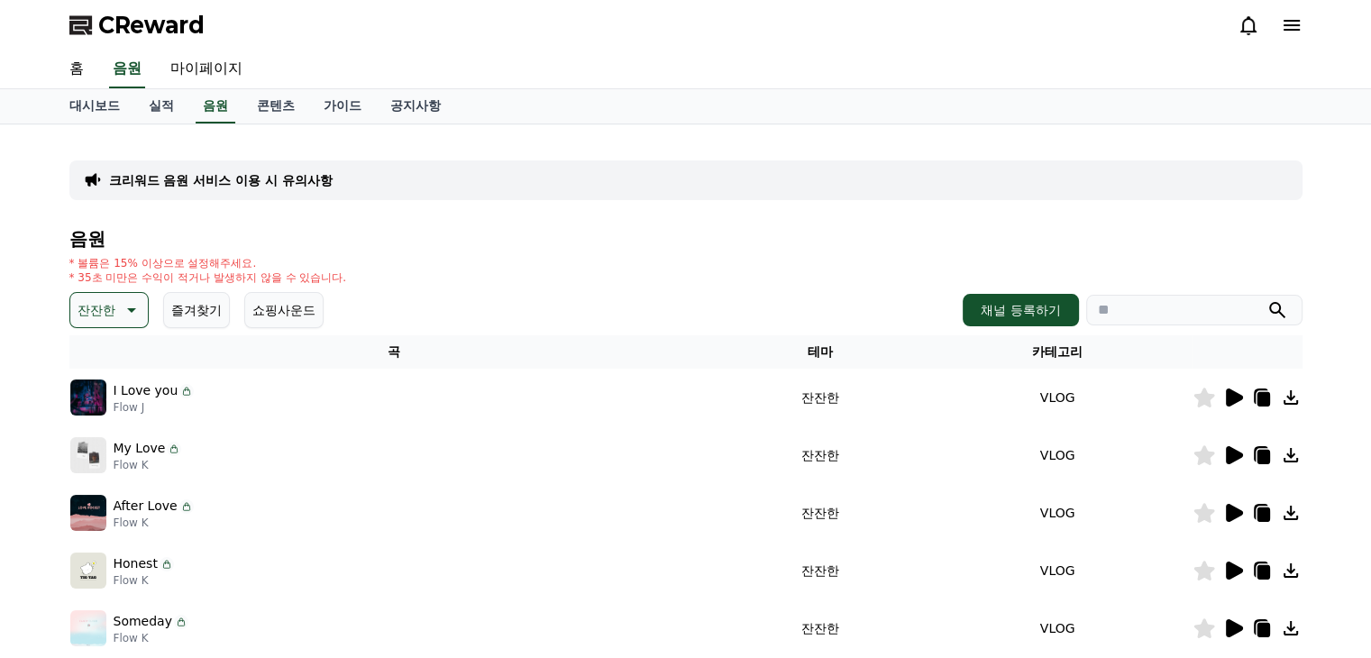
scroll to position [180, 0]
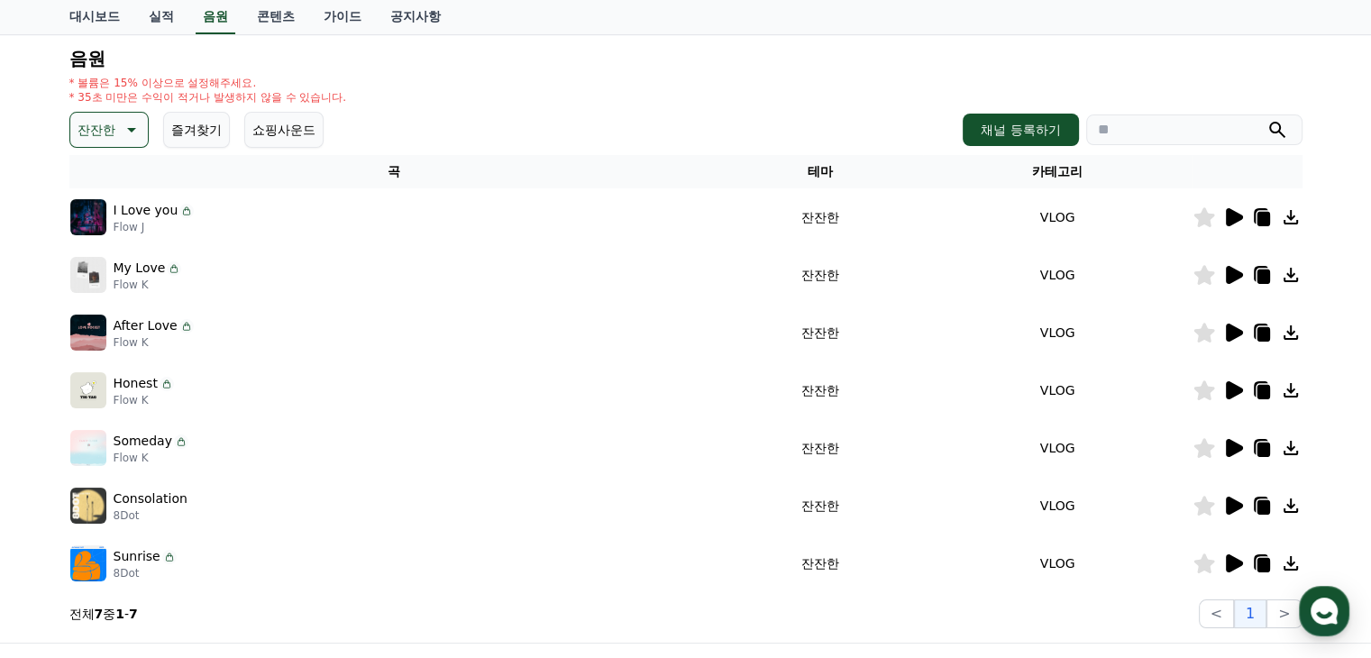
click at [1239, 564] on icon at bounding box center [1234, 563] width 17 height 18
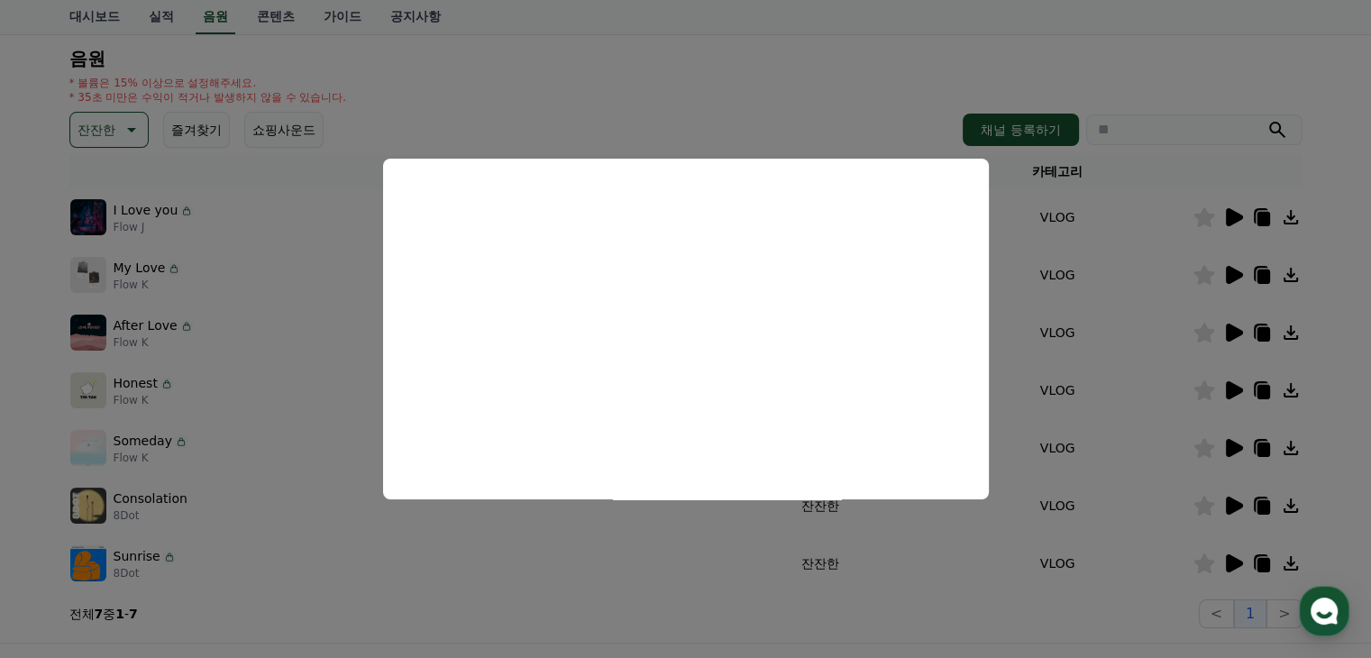
click at [1238, 448] on button "close modal" at bounding box center [685, 329] width 1371 height 658
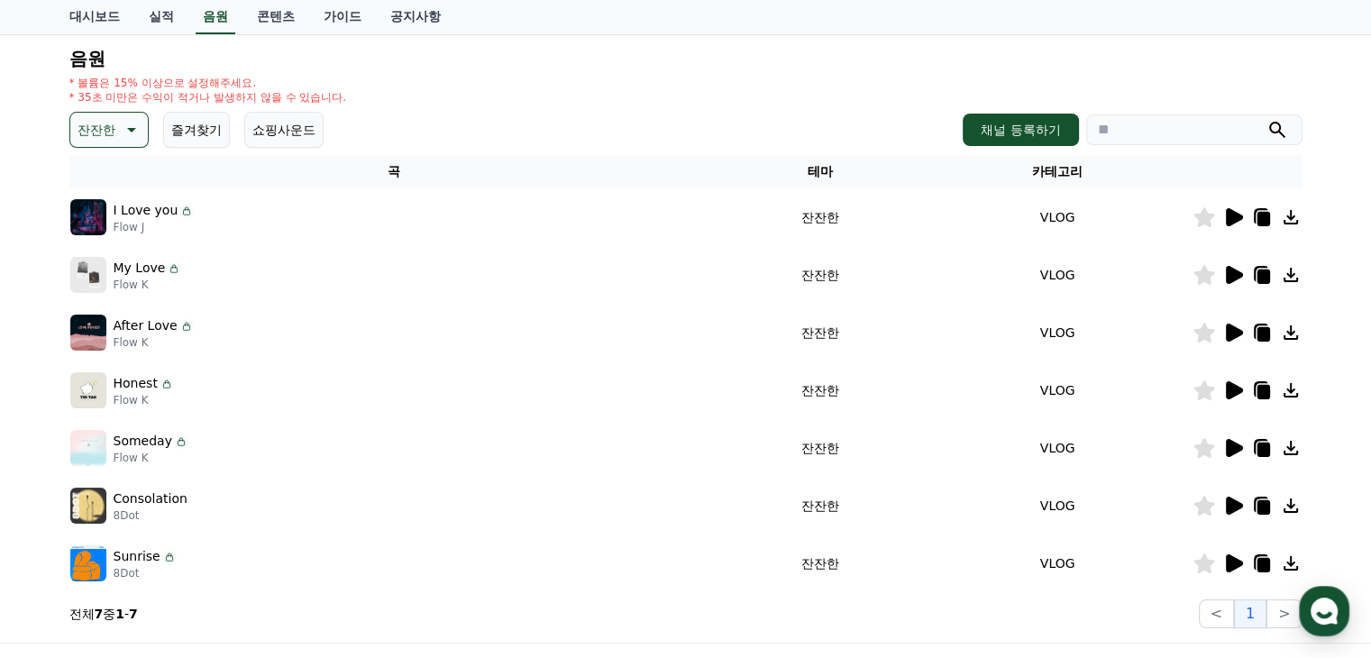
click at [1236, 452] on icon at bounding box center [1233, 448] width 22 height 22
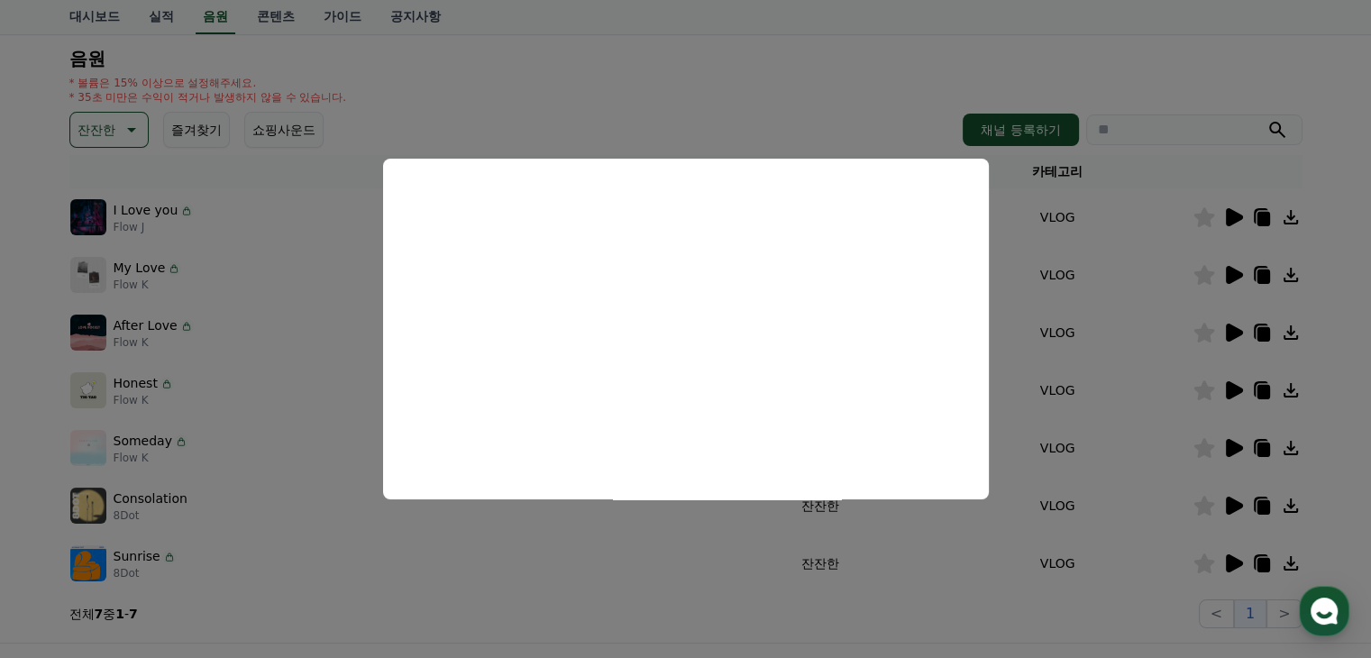
click at [121, 133] on button "close modal" at bounding box center [685, 329] width 1371 height 658
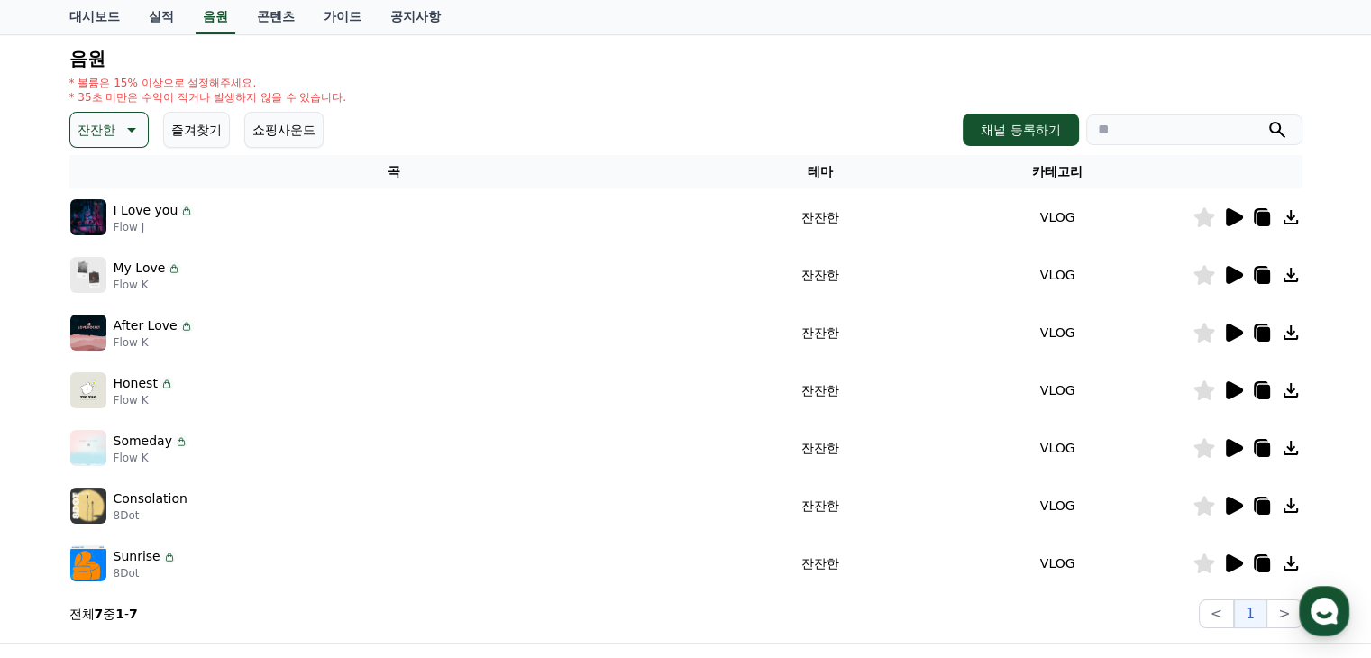
click at [123, 132] on icon at bounding box center [130, 130] width 22 height 22
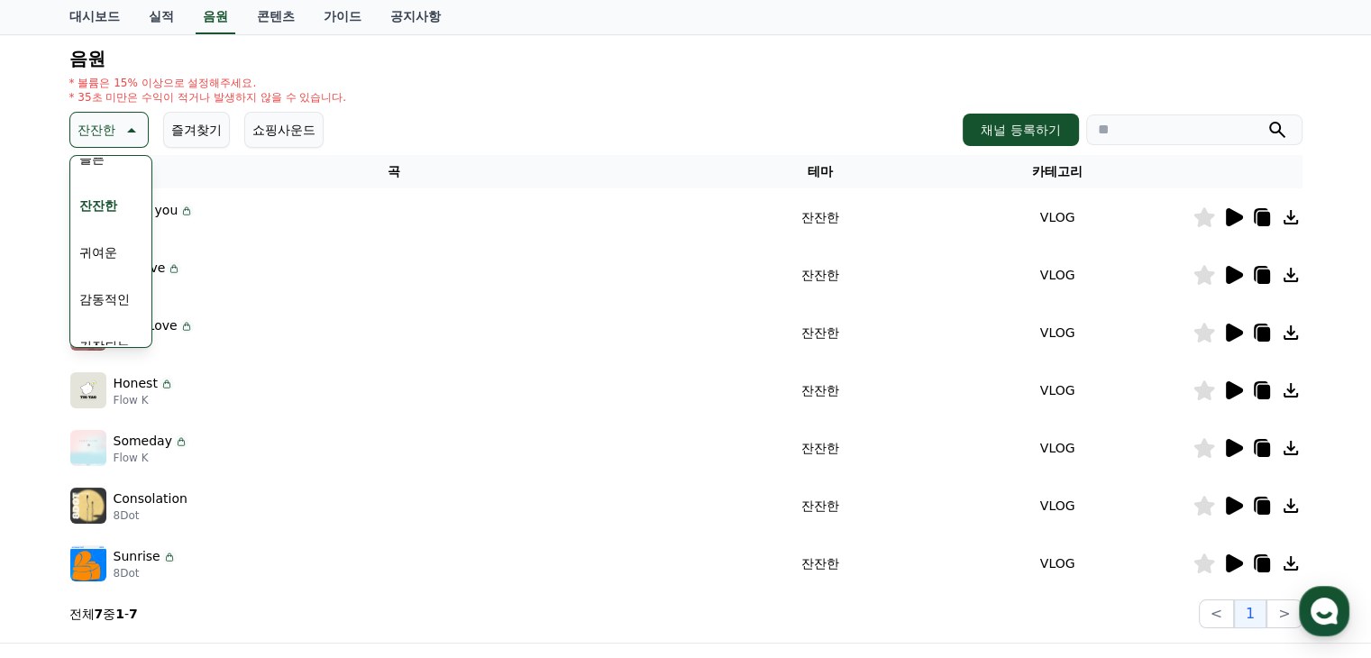
scroll to position [743, 0]
click at [100, 231] on button "감동적인" at bounding box center [104, 232] width 65 height 40
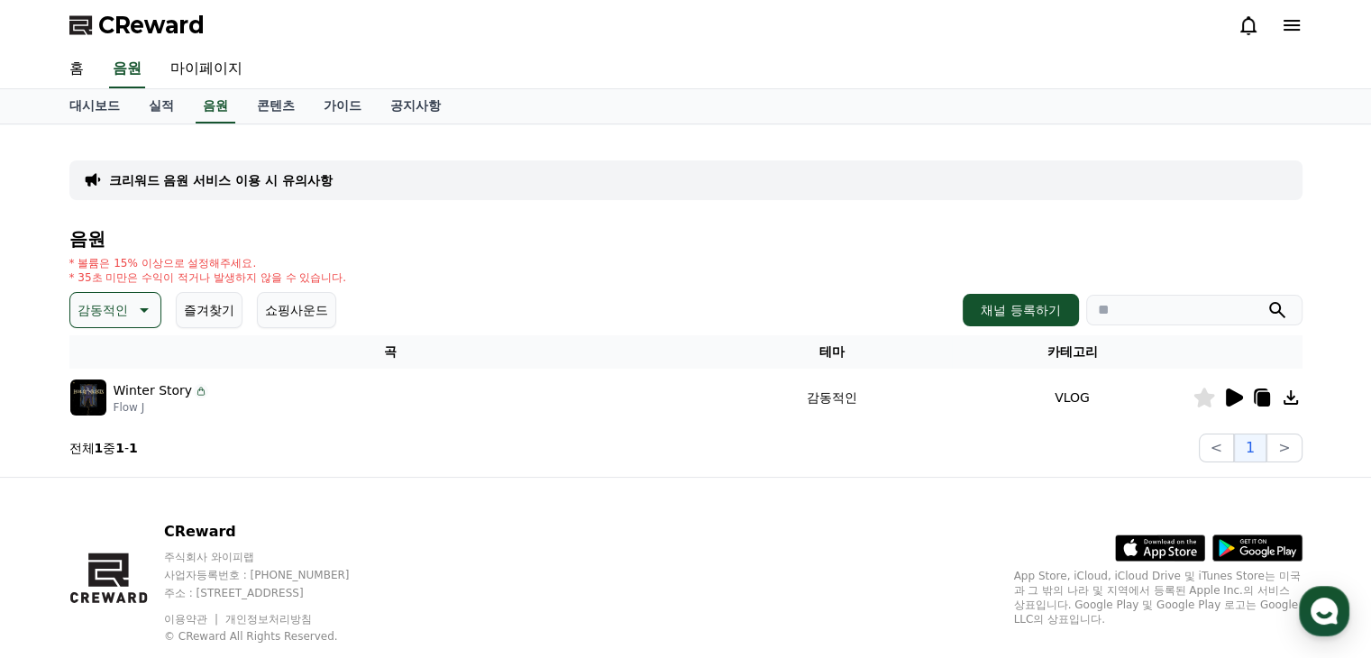
click at [1233, 405] on icon at bounding box center [1233, 398] width 22 height 22
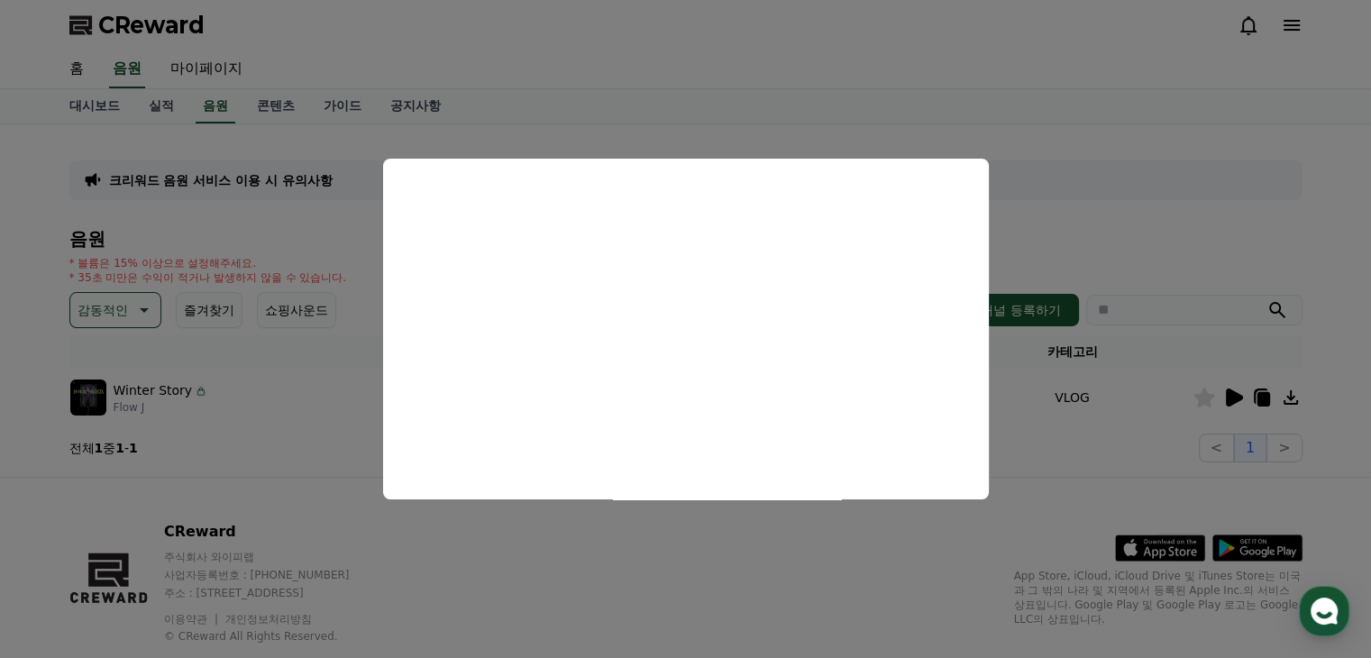
click at [105, 301] on button "close modal" at bounding box center [685, 329] width 1371 height 658
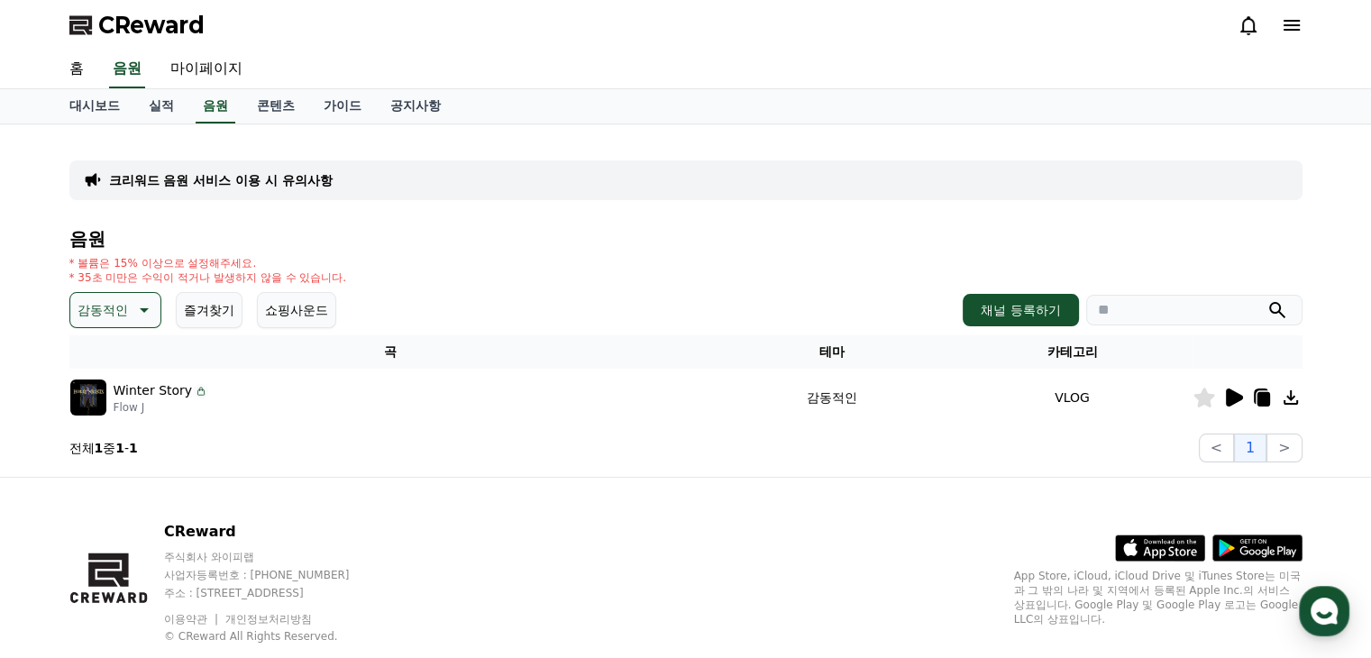
click at [132, 306] on icon at bounding box center [143, 310] width 22 height 22
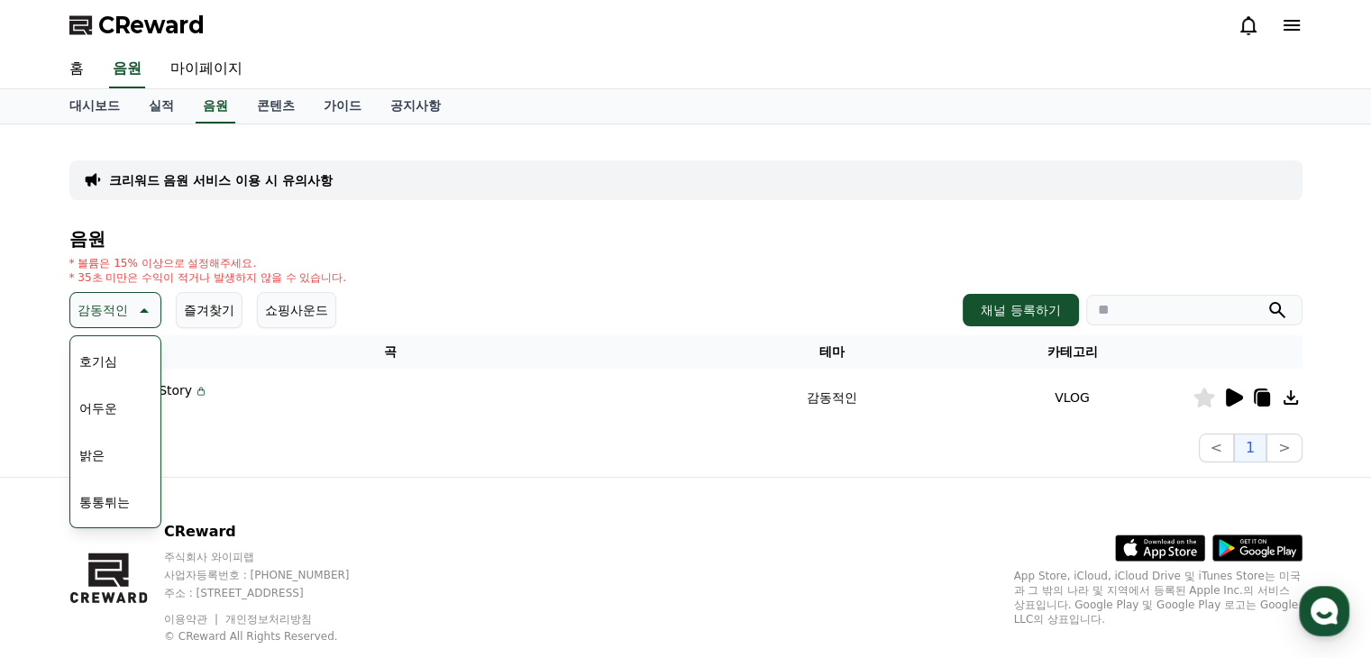
scroll to position [180, 0]
click at [105, 374] on button "밝은" at bounding box center [92, 365] width 40 height 40
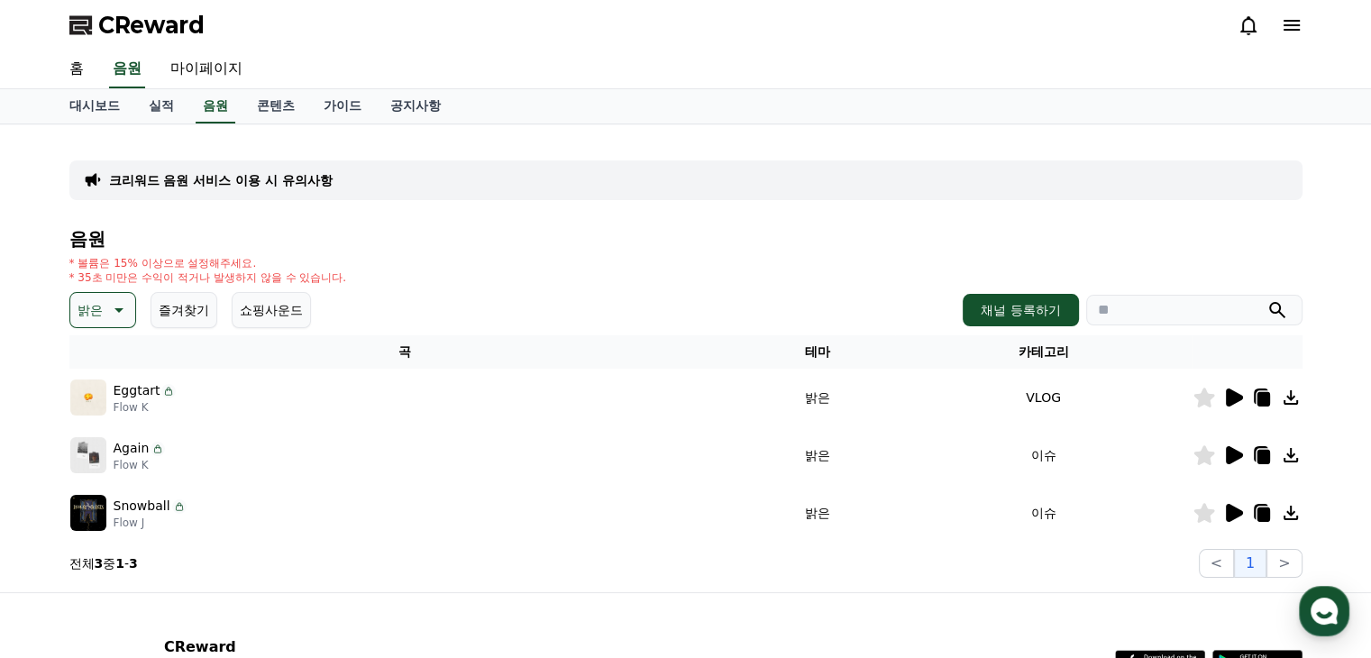
click at [1232, 517] on icon at bounding box center [1234, 513] width 17 height 18
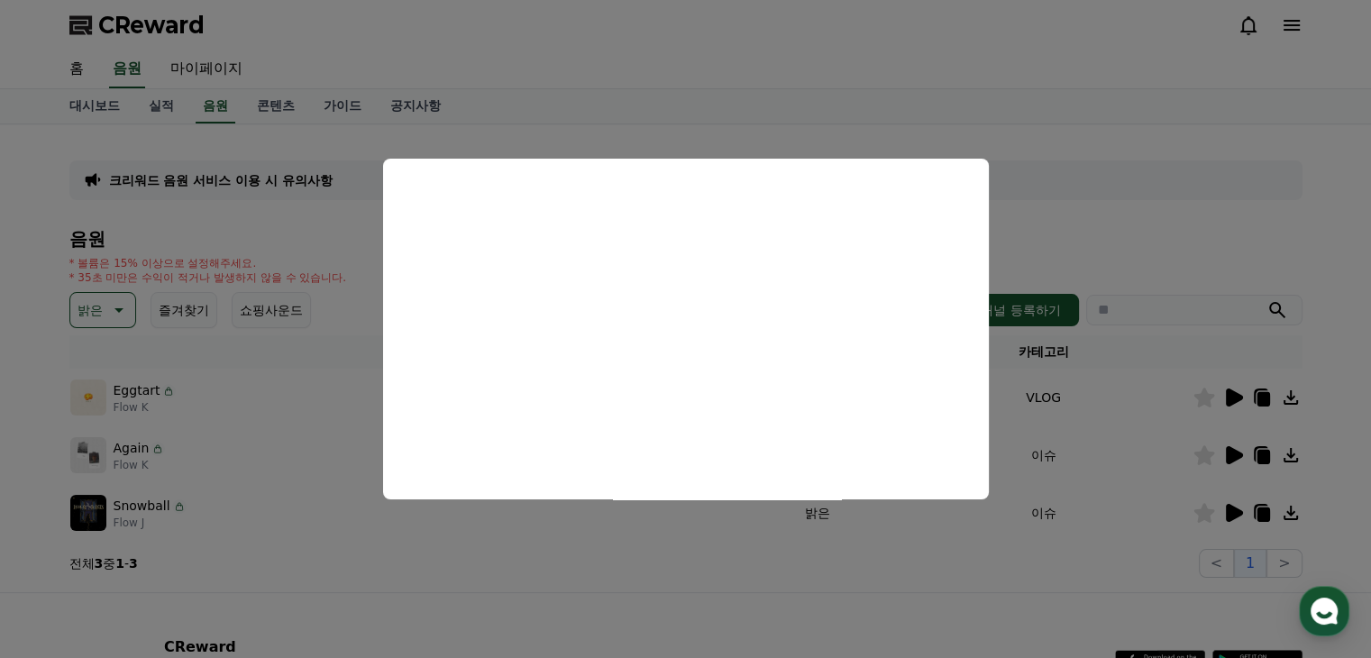
click at [1233, 456] on button "close modal" at bounding box center [685, 329] width 1371 height 658
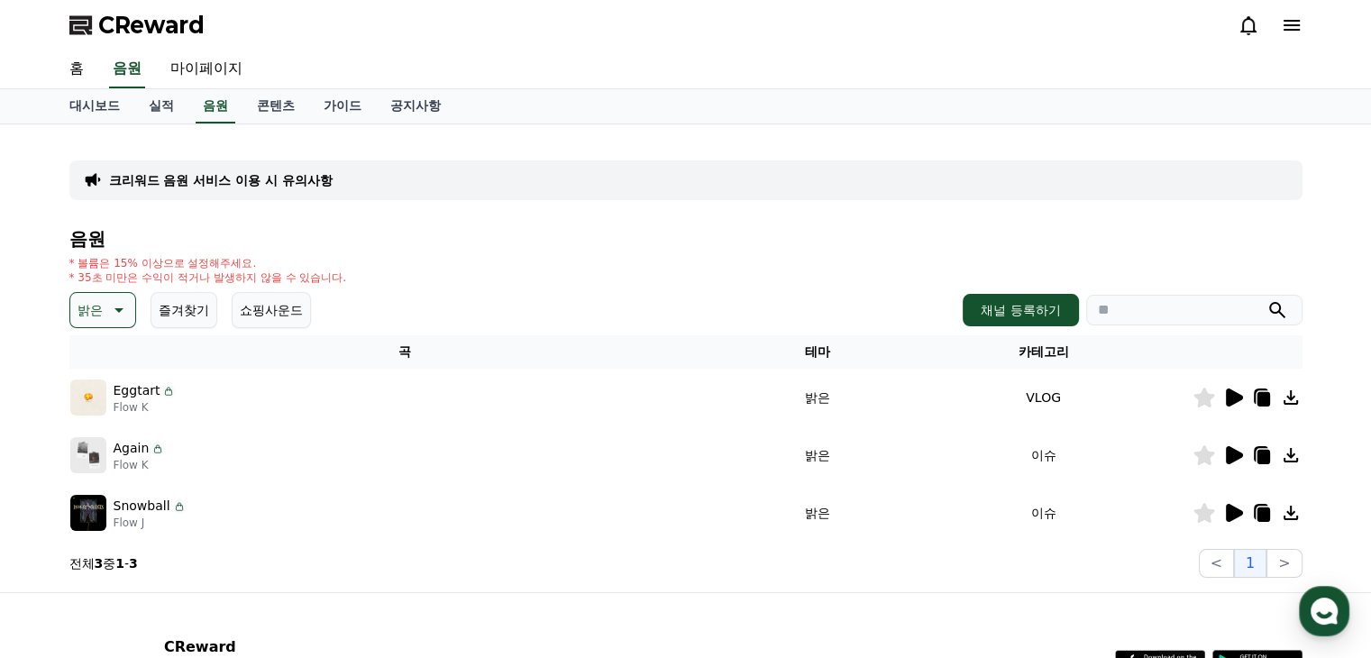
click at [1239, 450] on icon at bounding box center [1233, 455] width 22 height 22
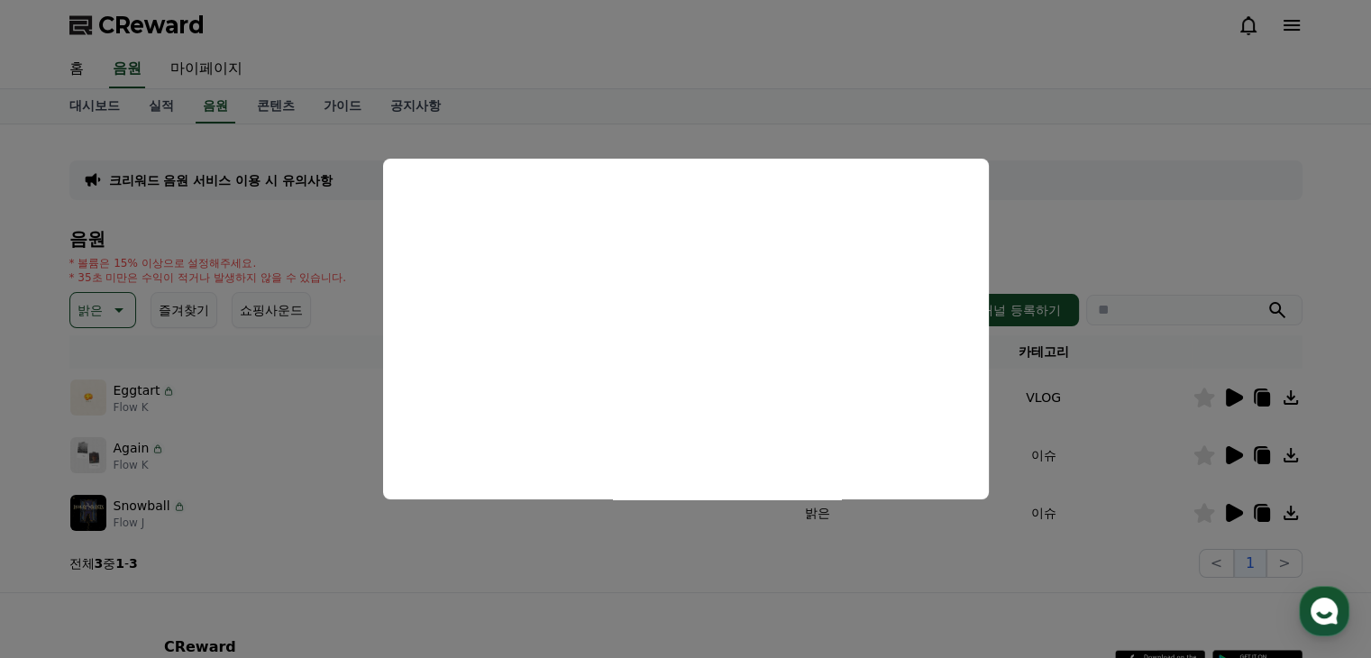
click at [119, 297] on button "close modal" at bounding box center [685, 329] width 1371 height 658
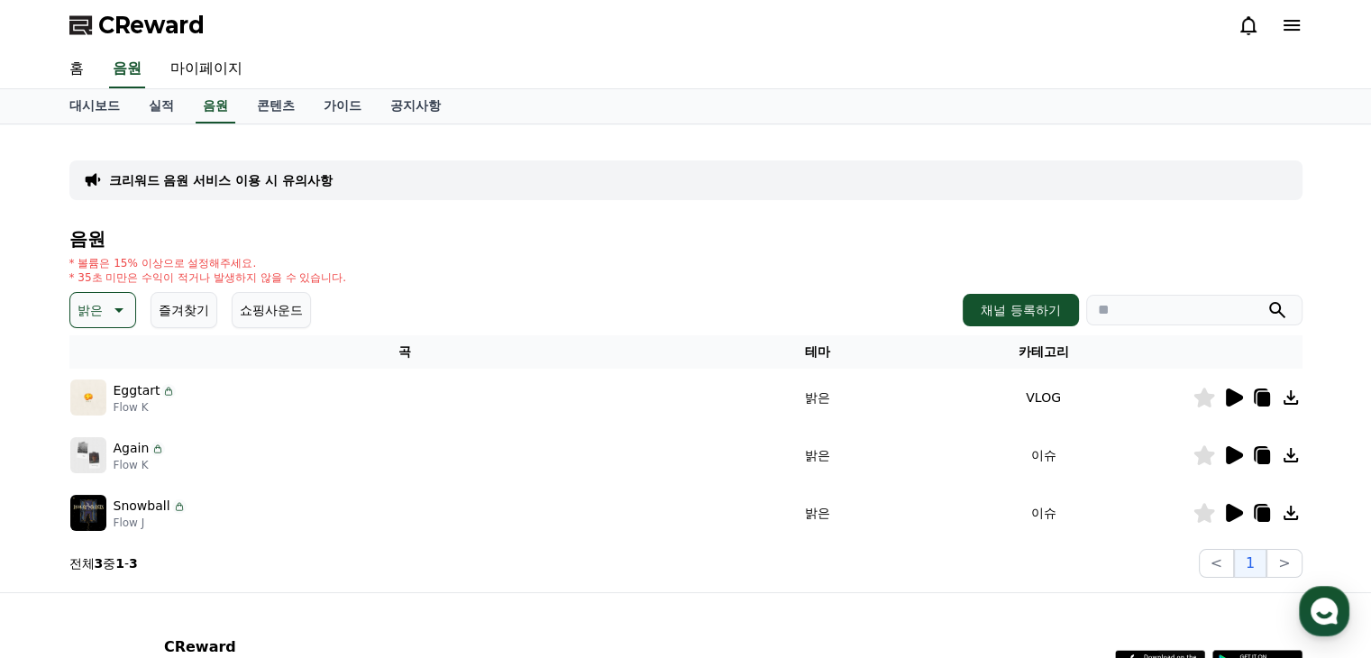
click at [117, 312] on icon at bounding box center [117, 310] width 22 height 22
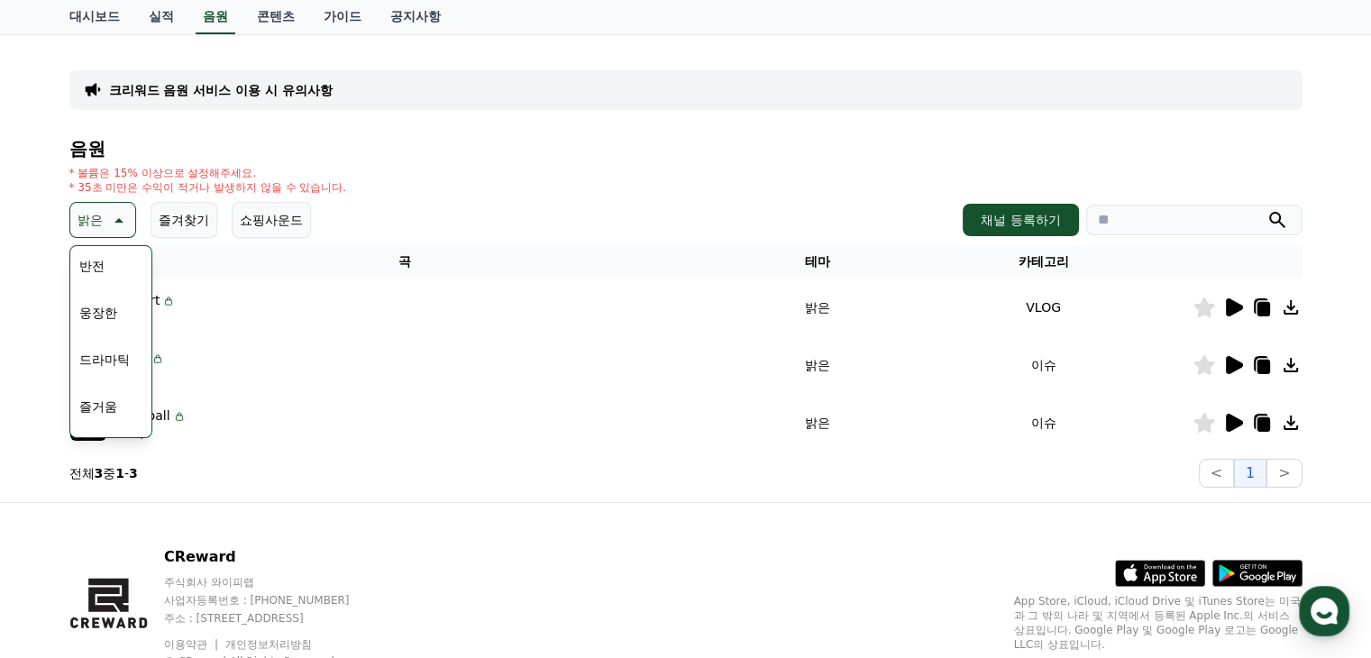
scroll to position [360, 0]
click at [115, 329] on button "드라마틱" at bounding box center [104, 329] width 65 height 40
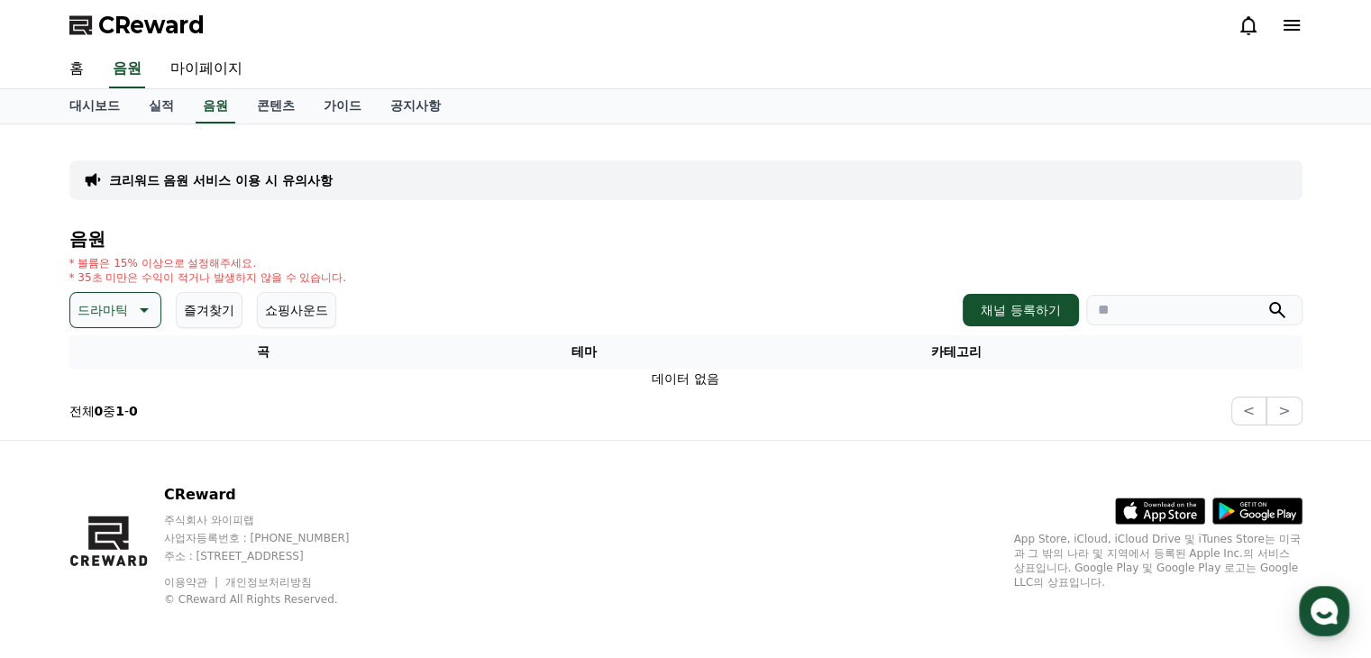
drag, startPoint x: 129, startPoint y: 315, endPoint x: 132, endPoint y: 330, distance: 14.9
click at [132, 317] on icon at bounding box center [143, 310] width 22 height 22
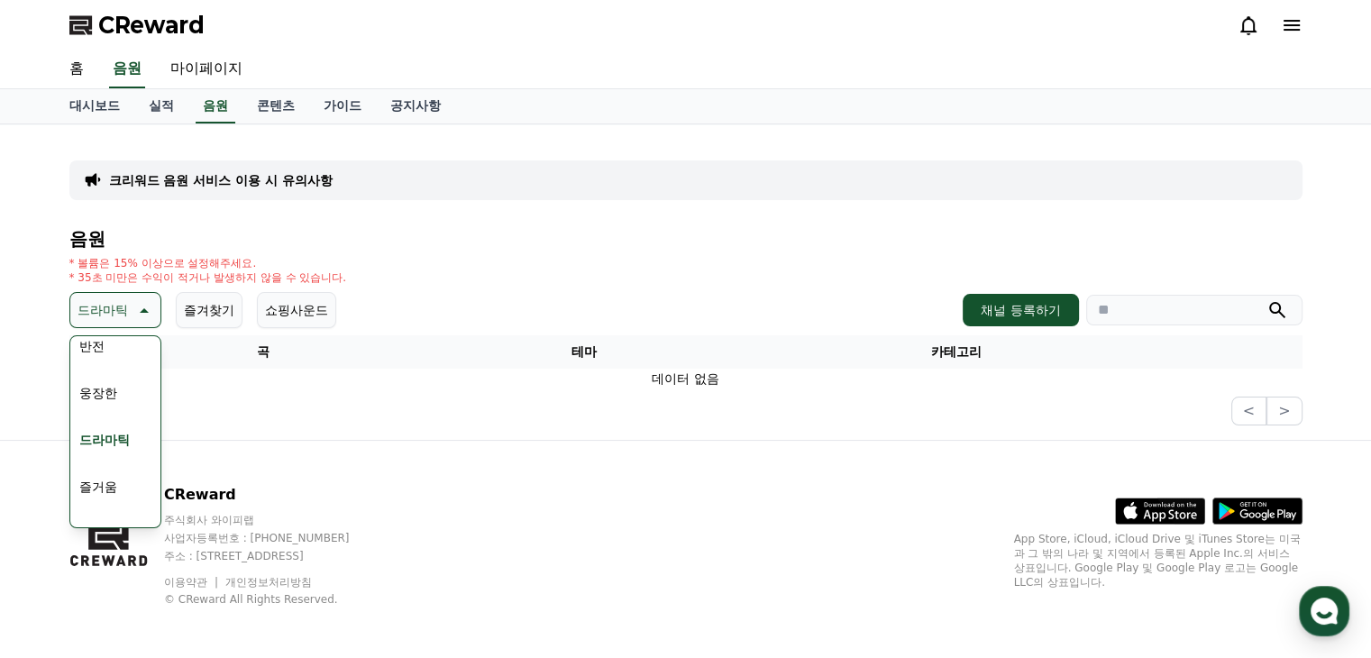
scroll to position [360, 0]
click at [104, 509] on button "분위기있는" at bounding box center [111, 513] width 78 height 40
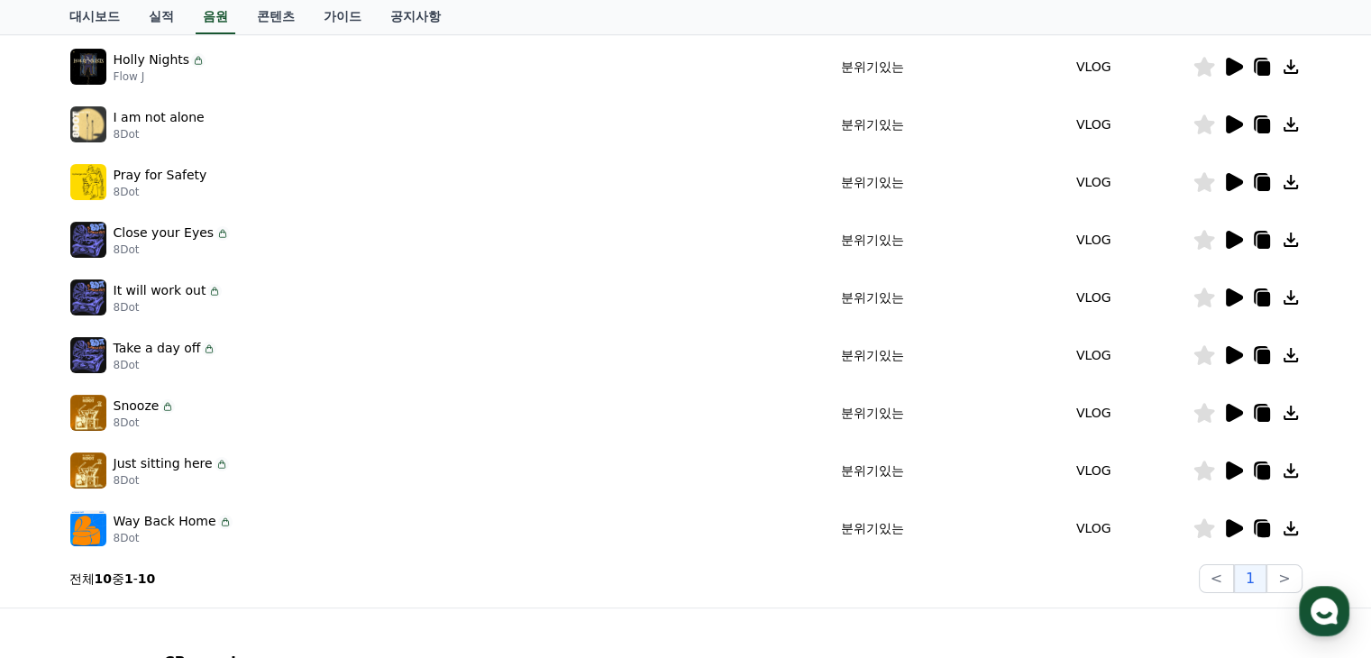
scroll to position [360, 0]
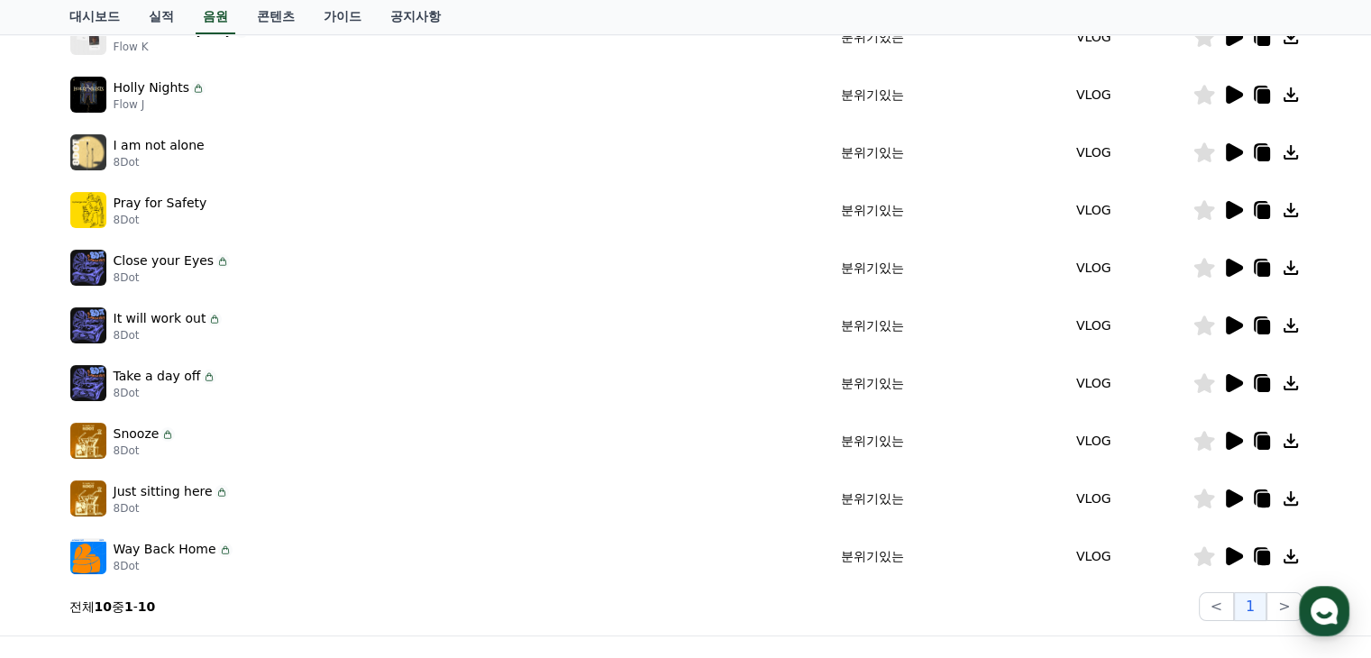
click at [1236, 206] on icon at bounding box center [1234, 210] width 17 height 18
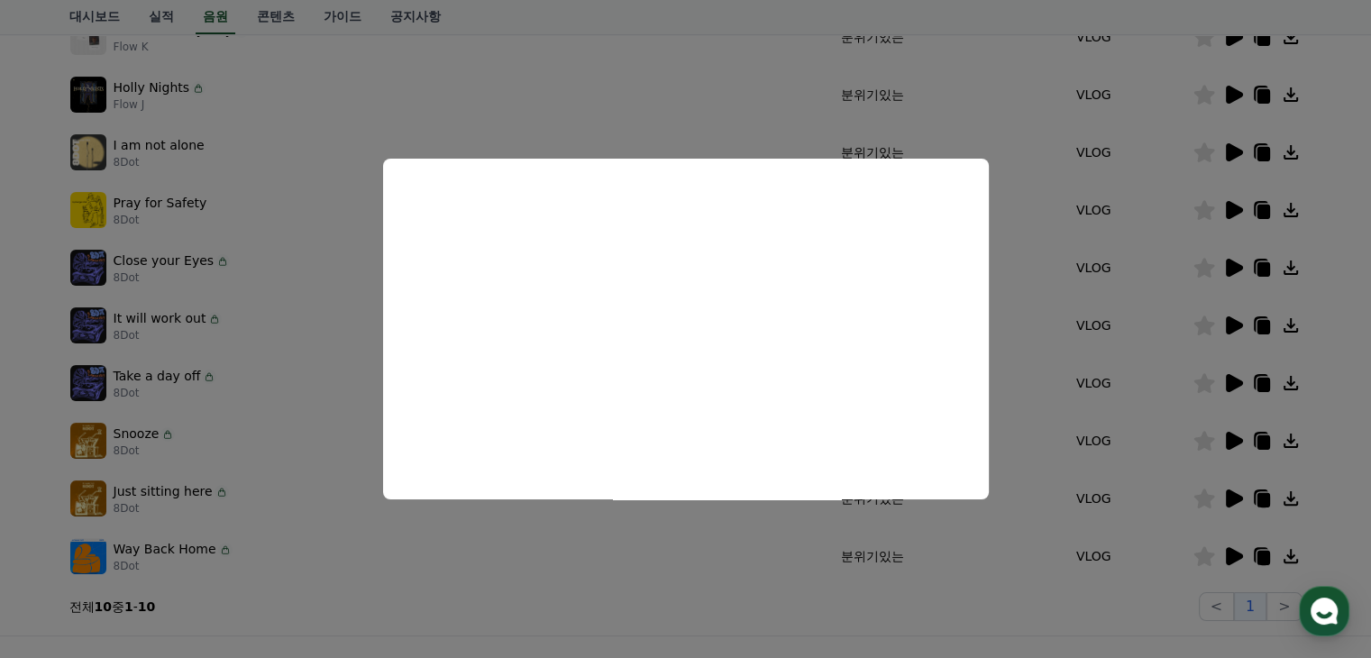
click at [1258, 205] on button "close modal" at bounding box center [685, 329] width 1371 height 658
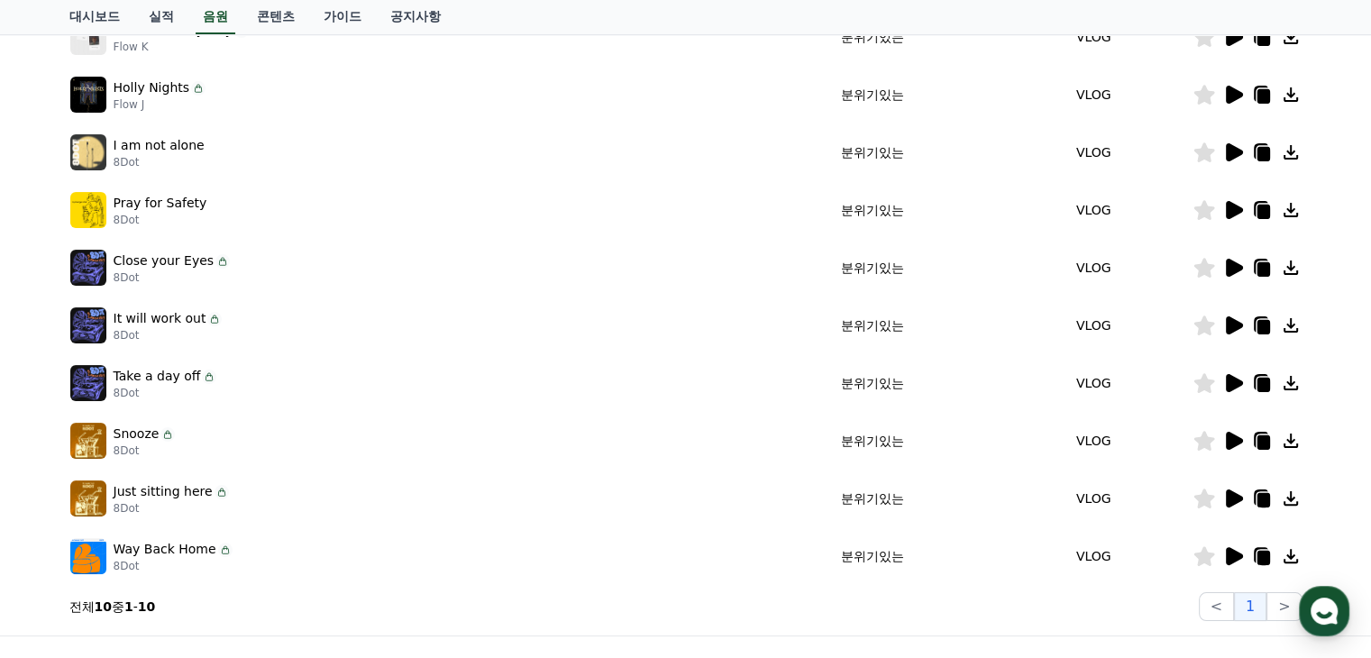
click at [1260, 212] on icon at bounding box center [1262, 212] width 13 height 14
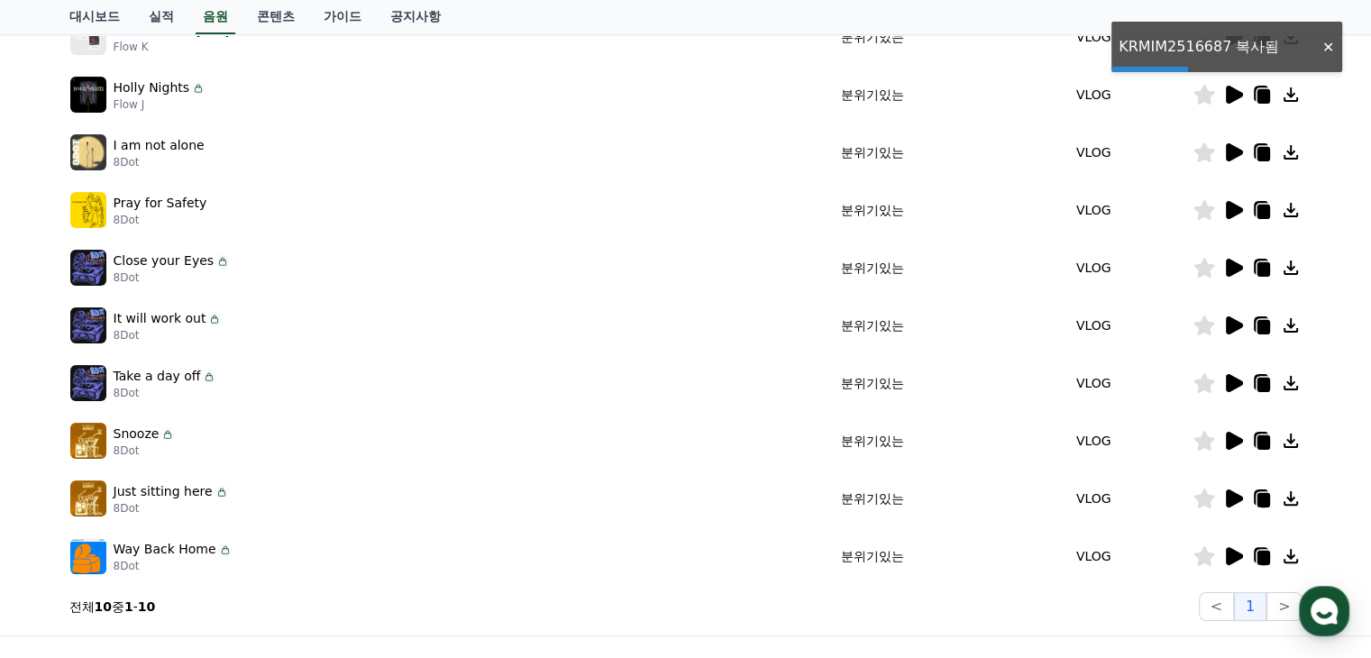
click at [1283, 209] on icon at bounding box center [1291, 210] width 22 height 22
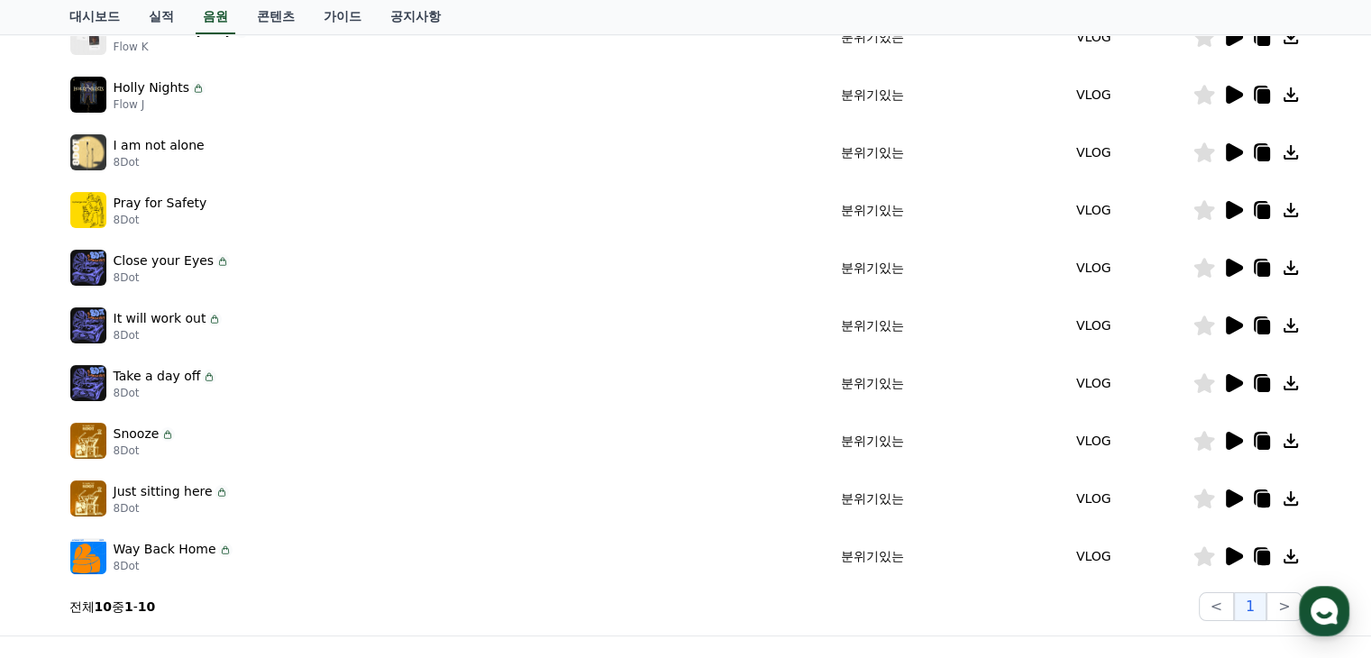
click at [1257, 209] on icon at bounding box center [1262, 212] width 13 height 14
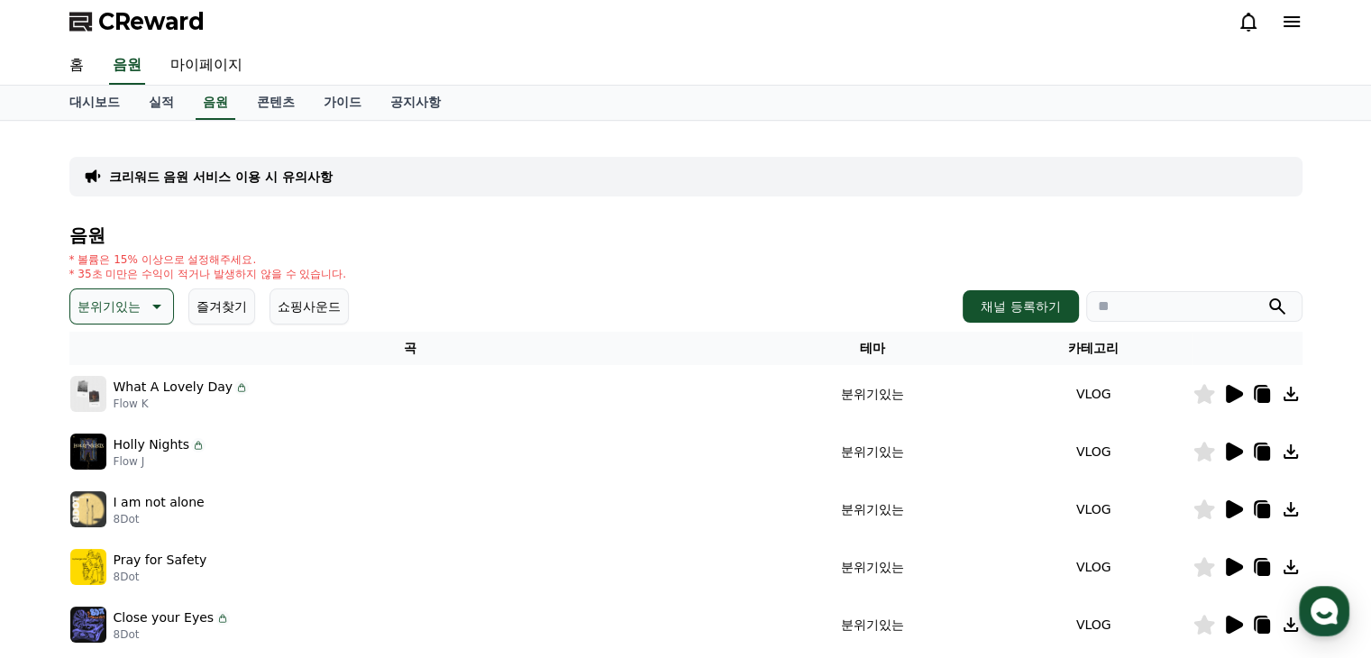
scroll to position [0, 0]
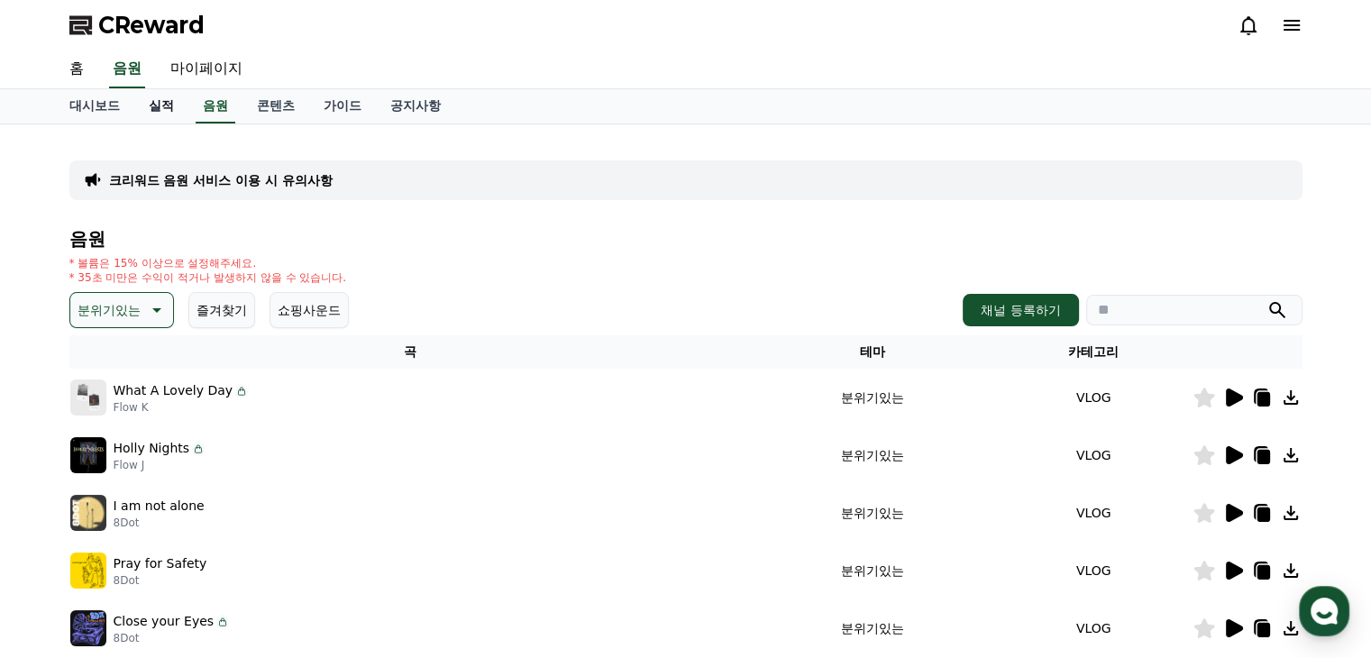
click at [158, 105] on link "실적" at bounding box center [161, 106] width 54 height 34
